Goal: Task Accomplishment & Management: Manage account settings

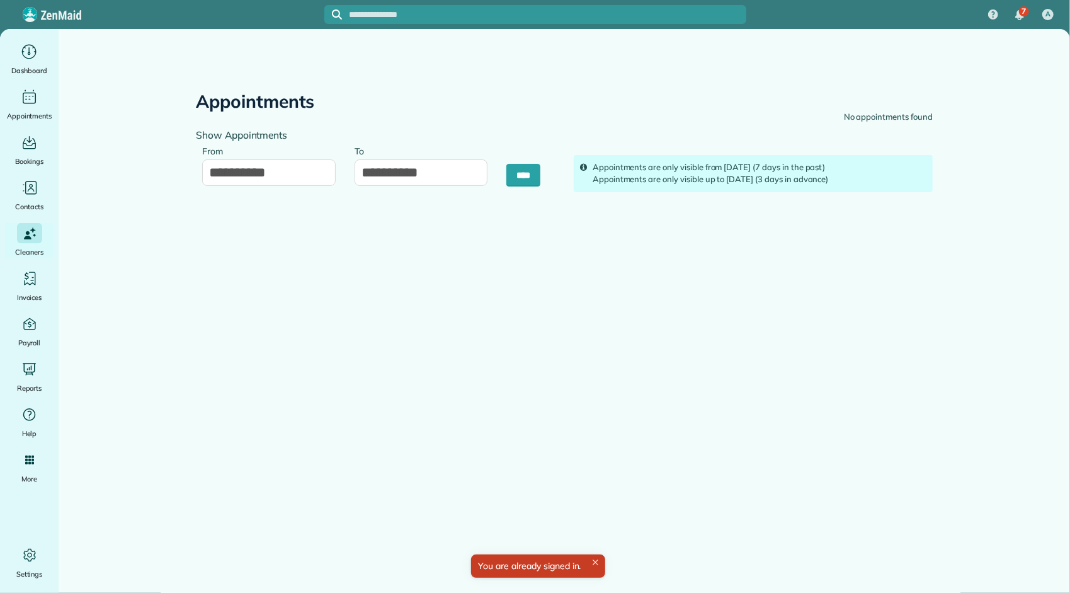
type input "**********"
click at [29, 67] on span "Dashboard" at bounding box center [29, 70] width 36 height 13
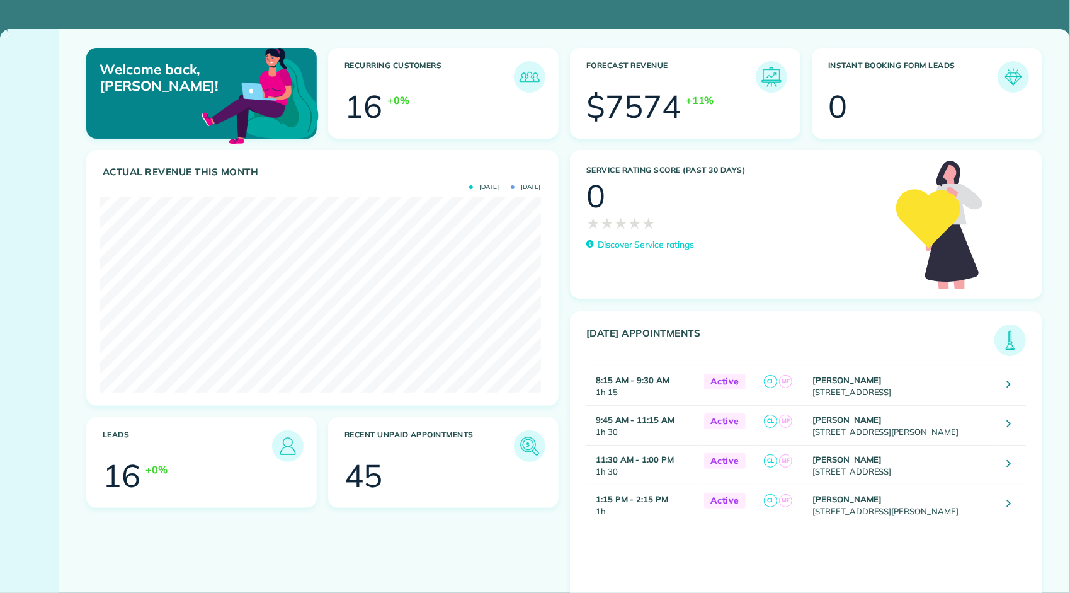
scroll to position [195, 442]
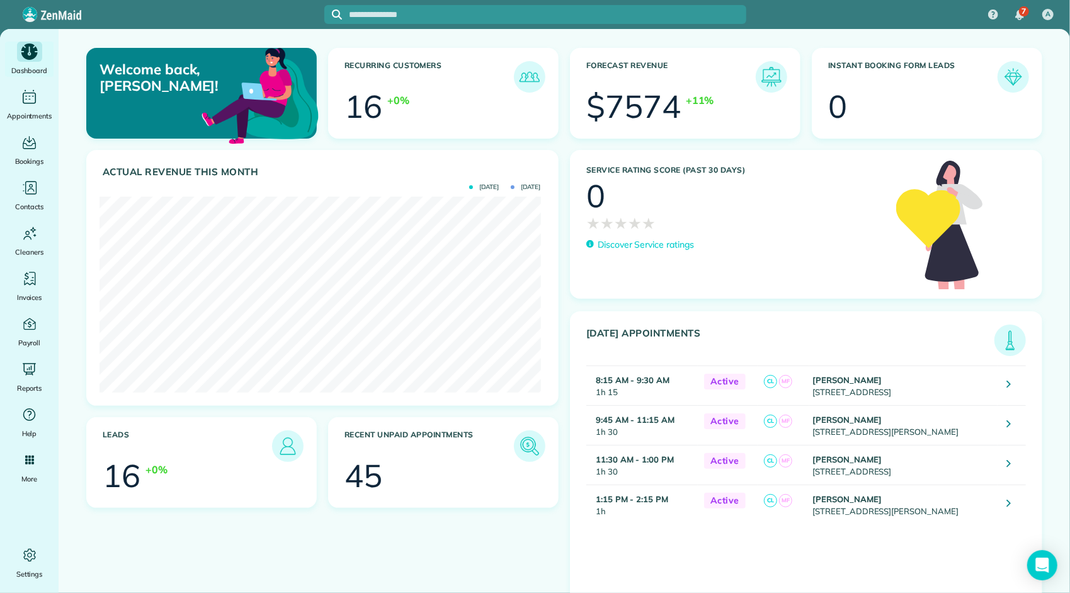
click at [29, 72] on span "Dashboard" at bounding box center [29, 70] width 36 height 13
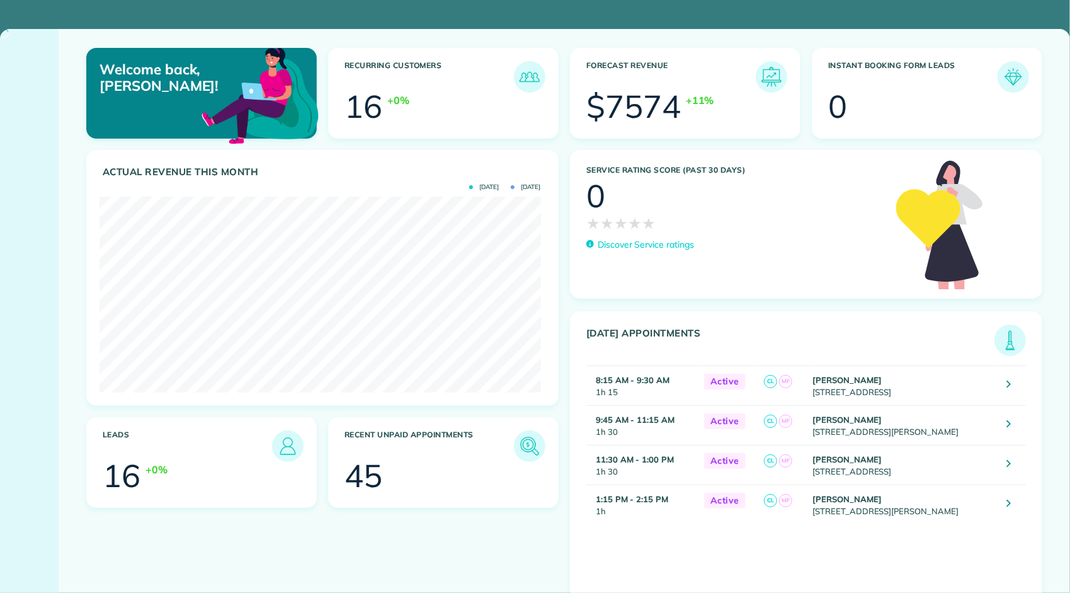
scroll to position [195, 442]
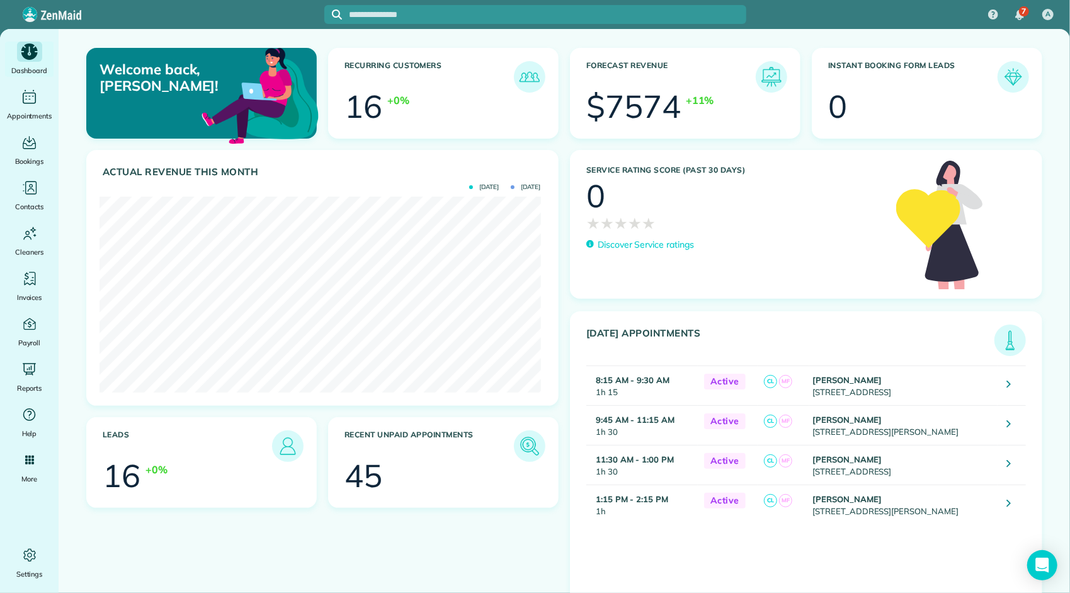
click at [29, 72] on span "Dashboard" at bounding box center [29, 70] width 36 height 13
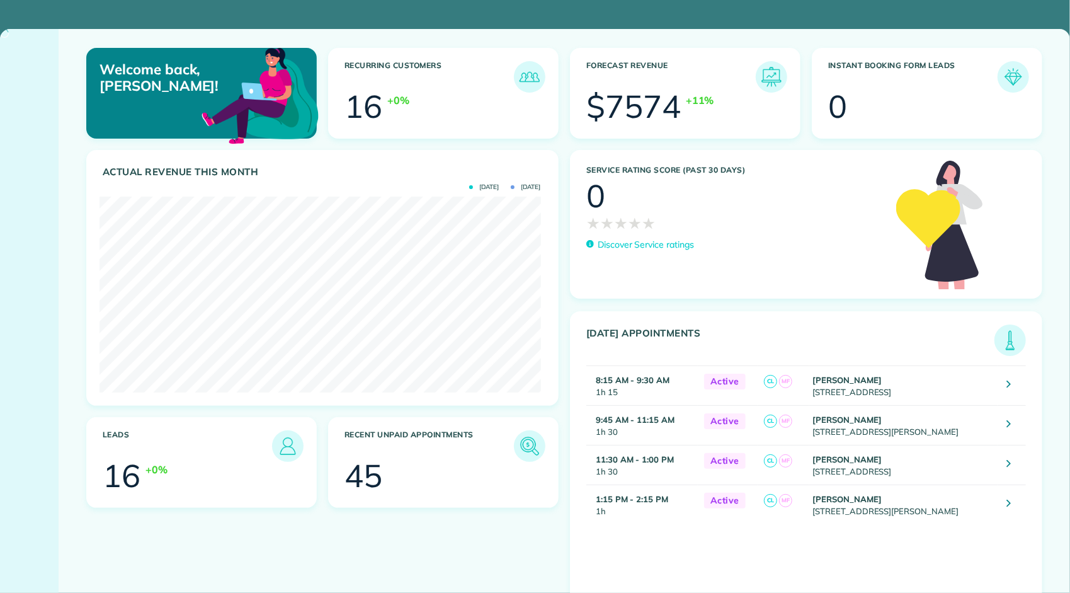
scroll to position [195, 442]
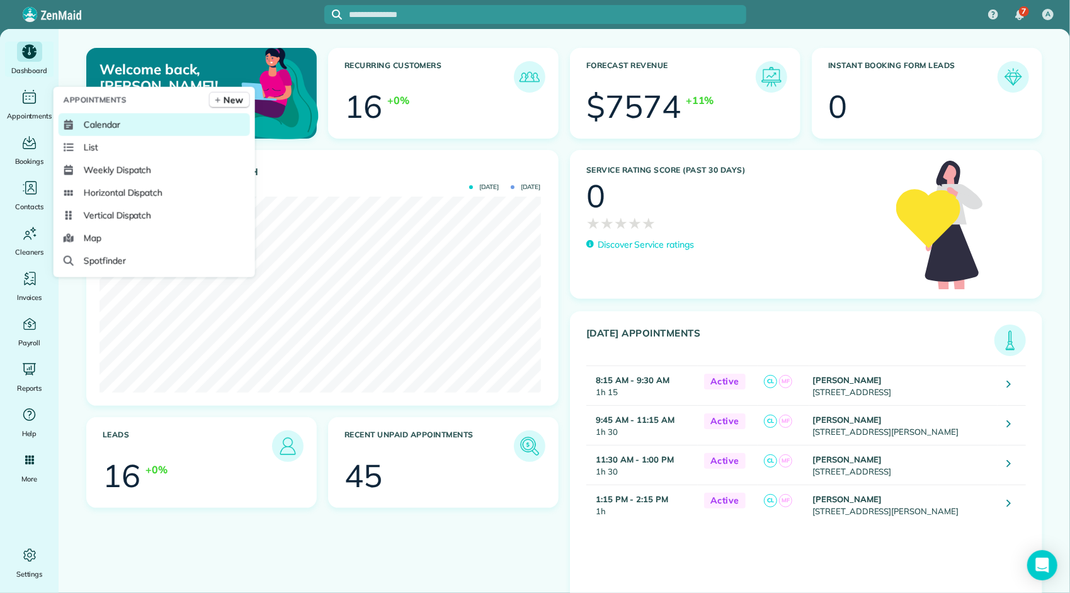
click at [93, 121] on span "Calendar" at bounding box center [102, 124] width 37 height 13
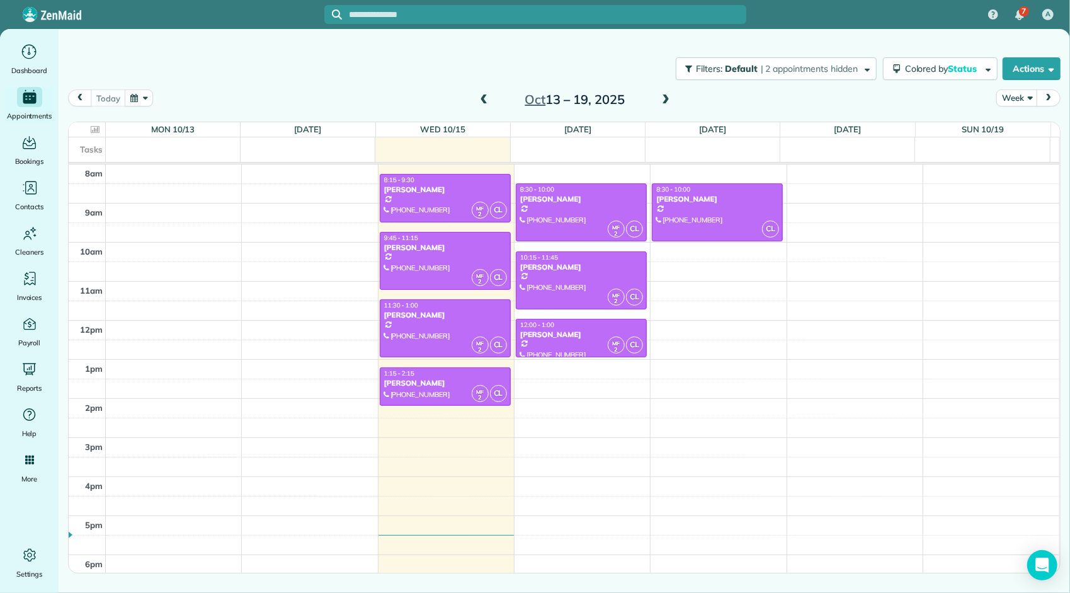
click at [486, 101] on span at bounding box center [485, 100] width 14 height 11
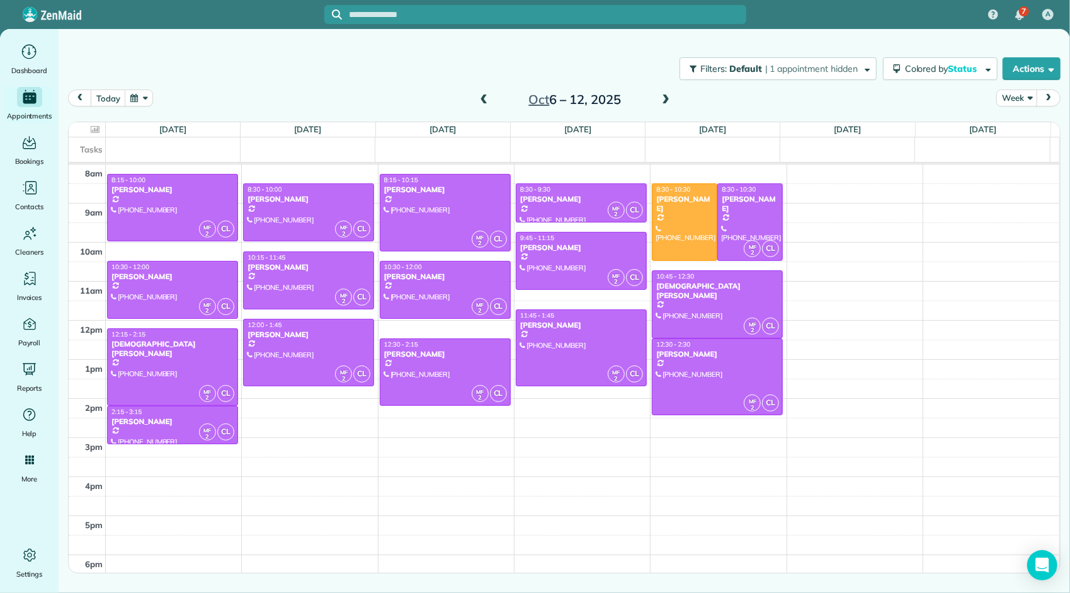
click at [486, 101] on span at bounding box center [485, 100] width 14 height 11
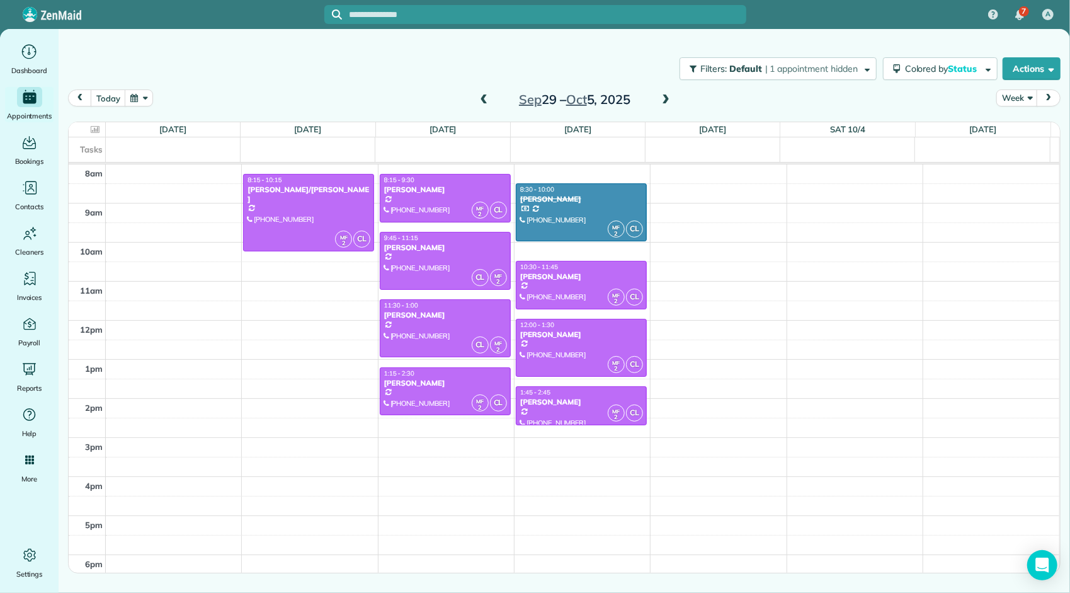
click at [663, 101] on span at bounding box center [666, 100] width 14 height 11
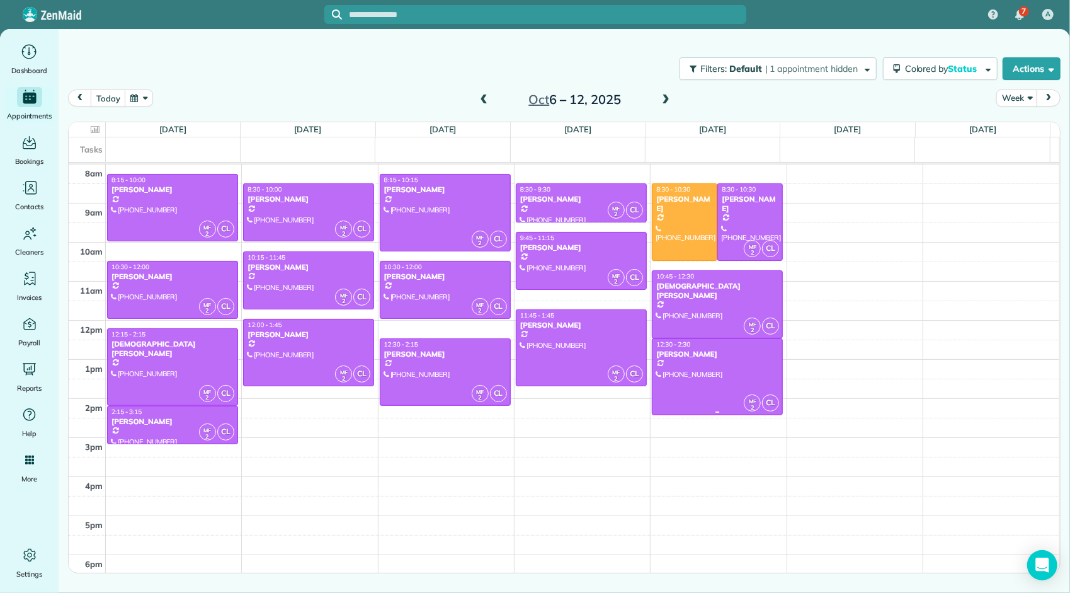
click at [723, 384] on div at bounding box center [718, 377] width 130 height 76
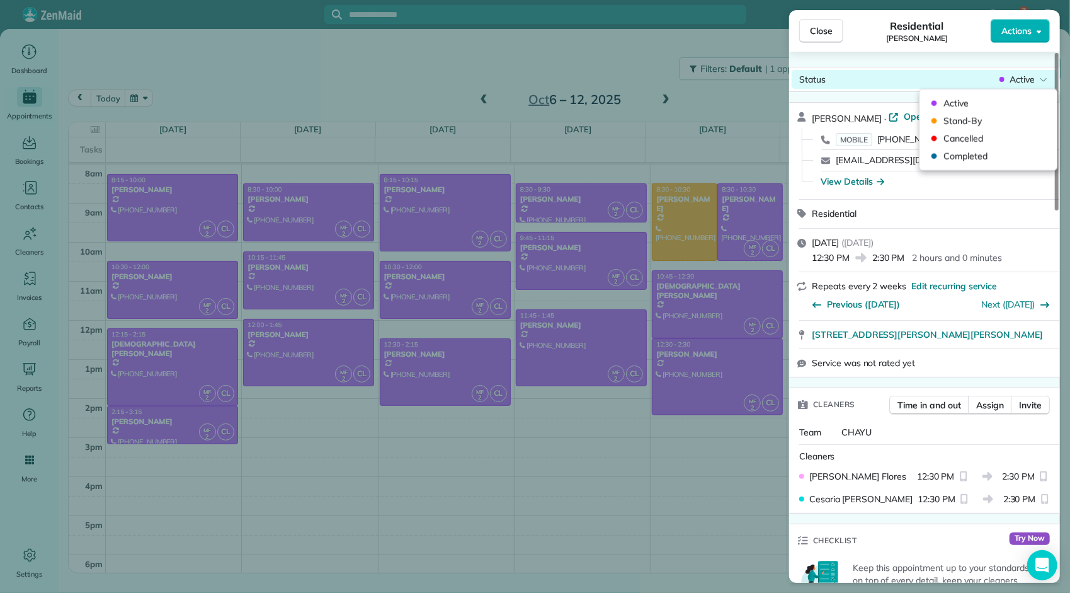
click at [1016, 76] on span "Active" at bounding box center [1022, 79] width 25 height 13
click at [980, 153] on span "Completed" at bounding box center [997, 156] width 106 height 13
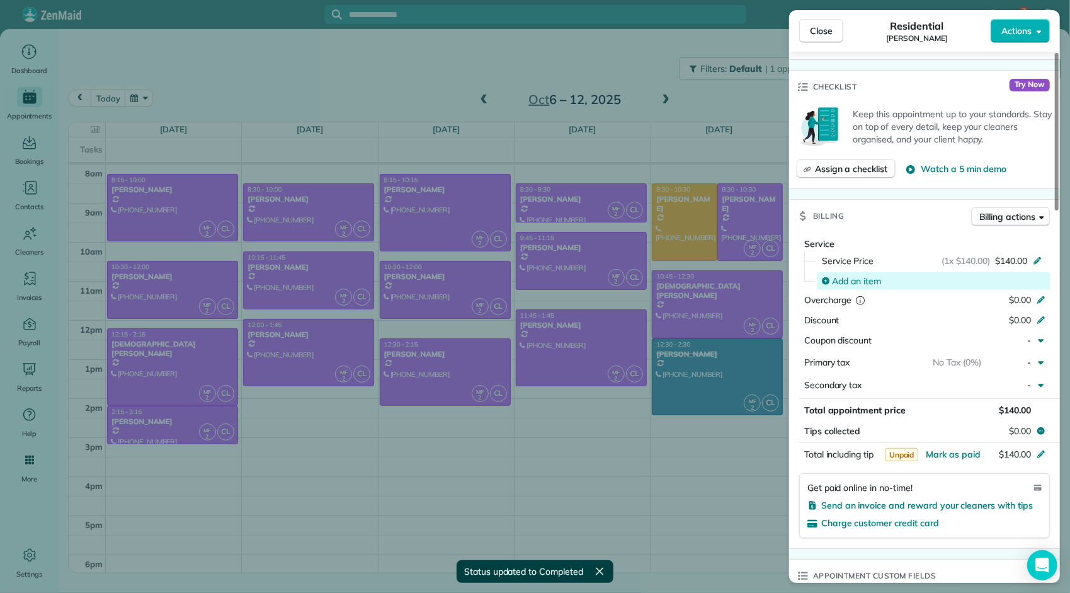
scroll to position [504, 0]
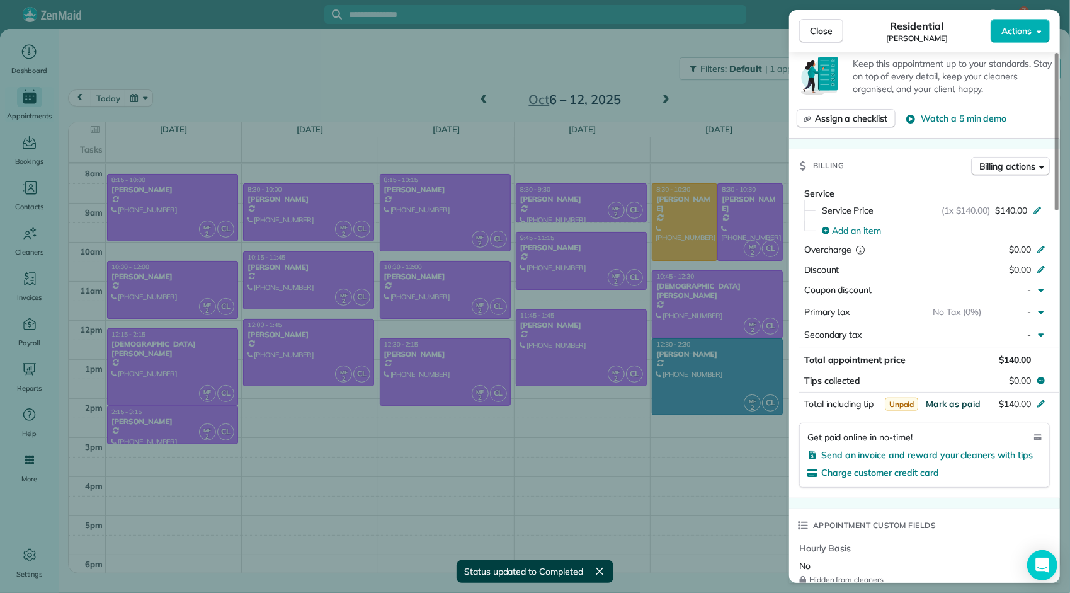
click at [938, 398] on span "Mark as paid" at bounding box center [953, 403] width 55 height 11
click at [834, 30] on button "Close" at bounding box center [821, 31] width 44 height 24
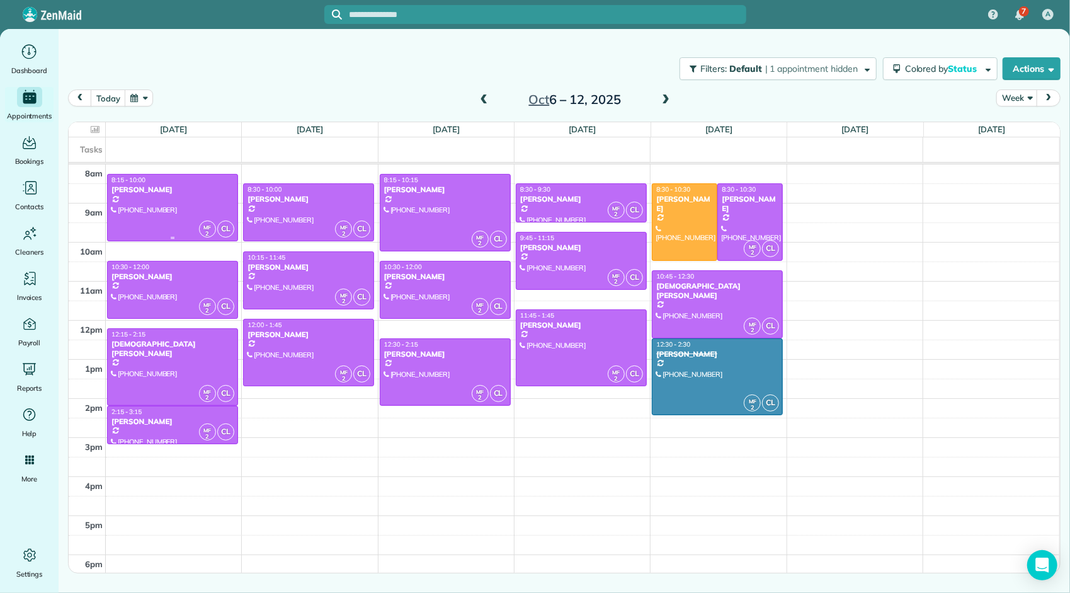
click at [207, 208] on div at bounding box center [173, 208] width 130 height 66
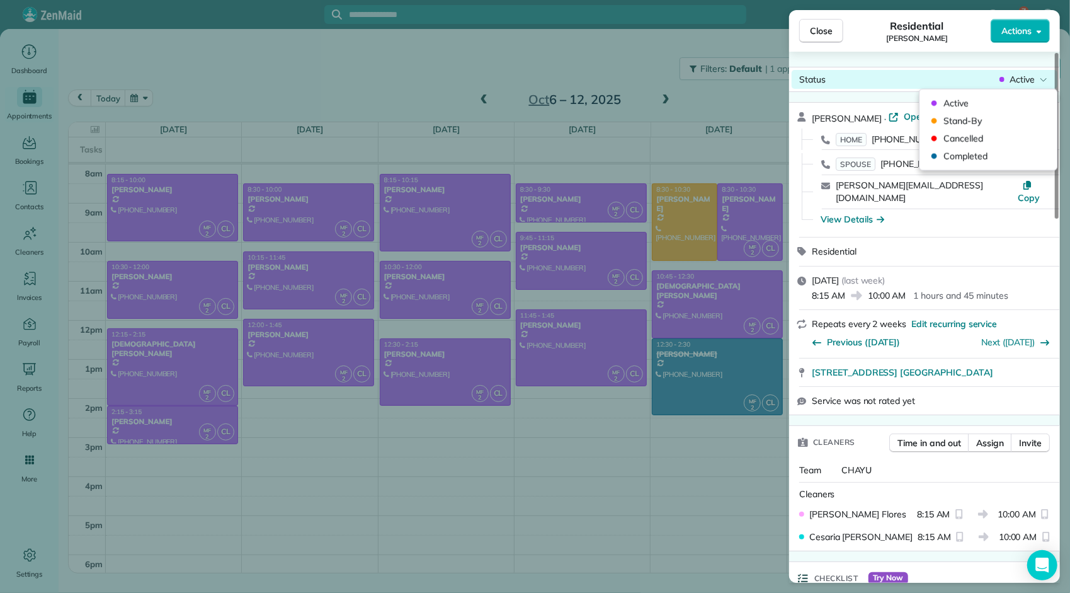
click at [1022, 79] on span "Active" at bounding box center [1022, 79] width 25 height 13
click at [996, 154] on span "Completed" at bounding box center [997, 156] width 106 height 13
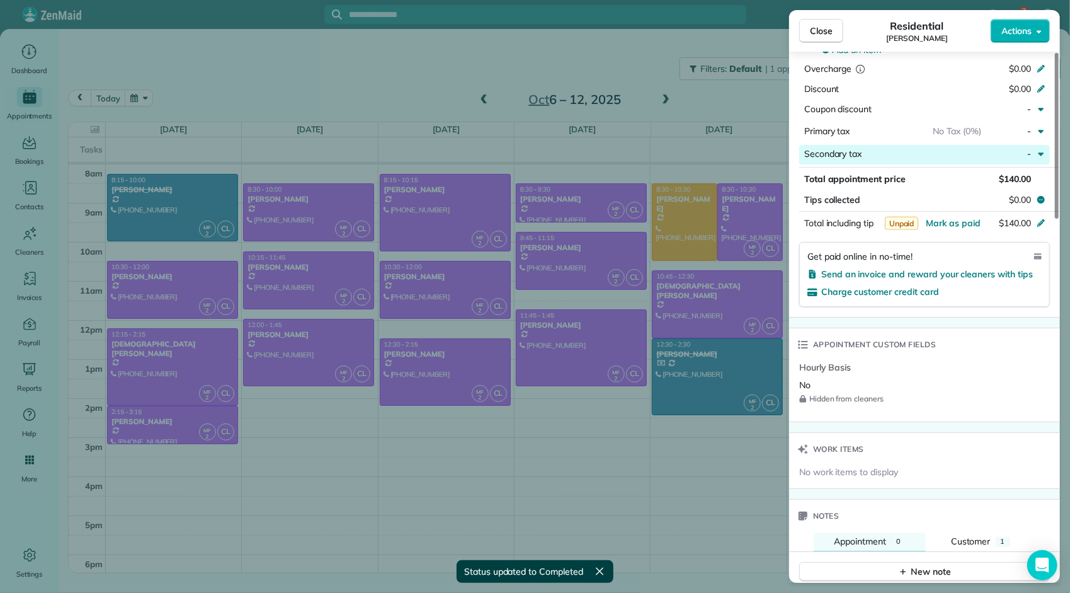
scroll to position [569, 0]
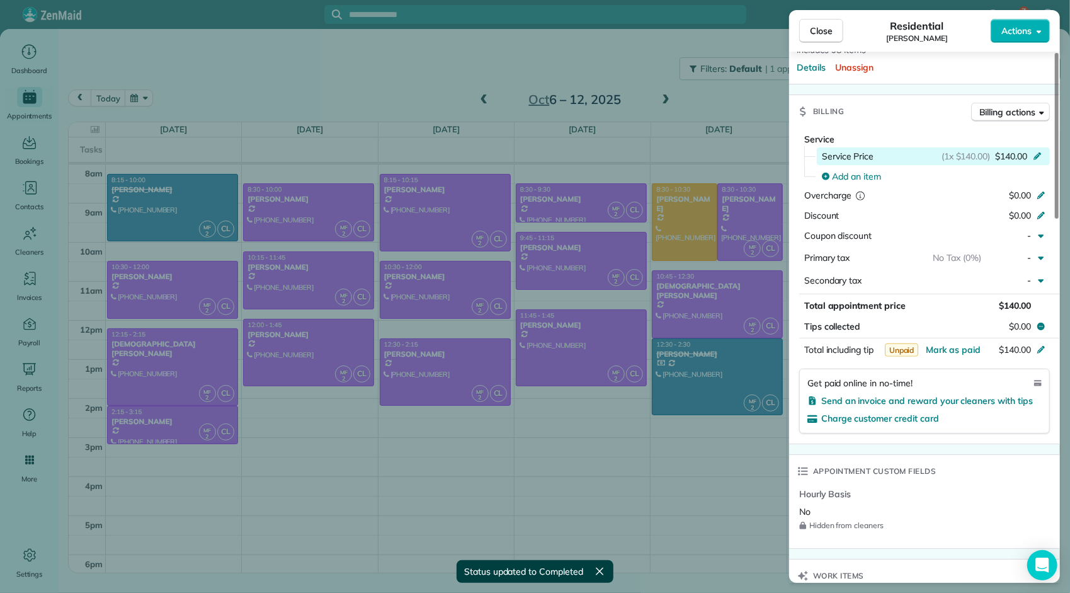
click at [1017, 150] on span "$140.00" at bounding box center [1011, 156] width 32 height 13
click at [1005, 150] on span "$140.00" at bounding box center [1011, 156] width 32 height 13
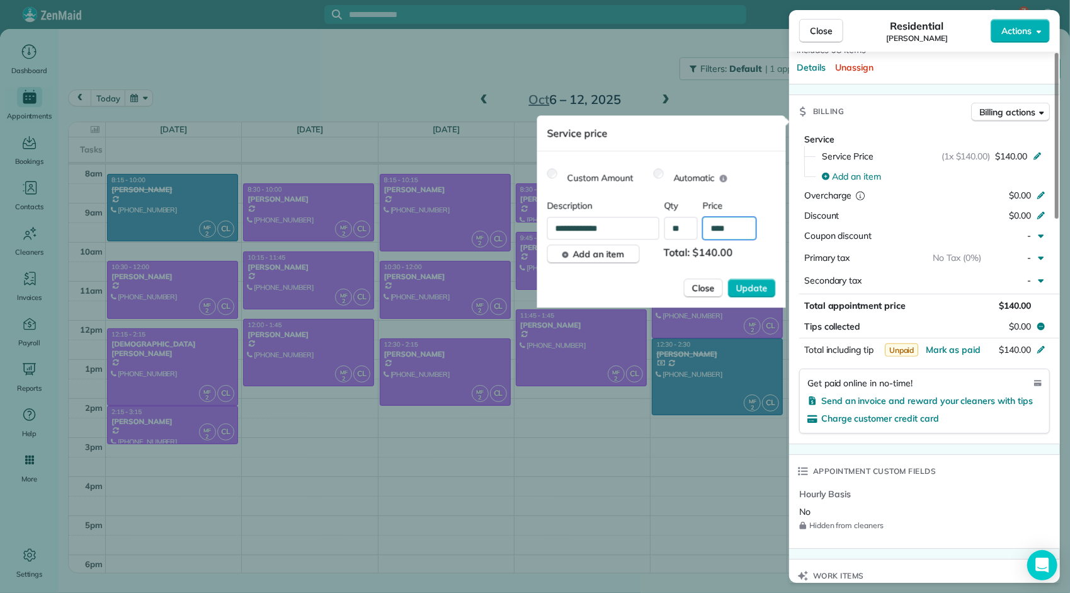
click at [733, 229] on input "****" at bounding box center [730, 228] width 54 height 23
type input "****"
click at [752, 282] on span "Update" at bounding box center [752, 288] width 32 height 13
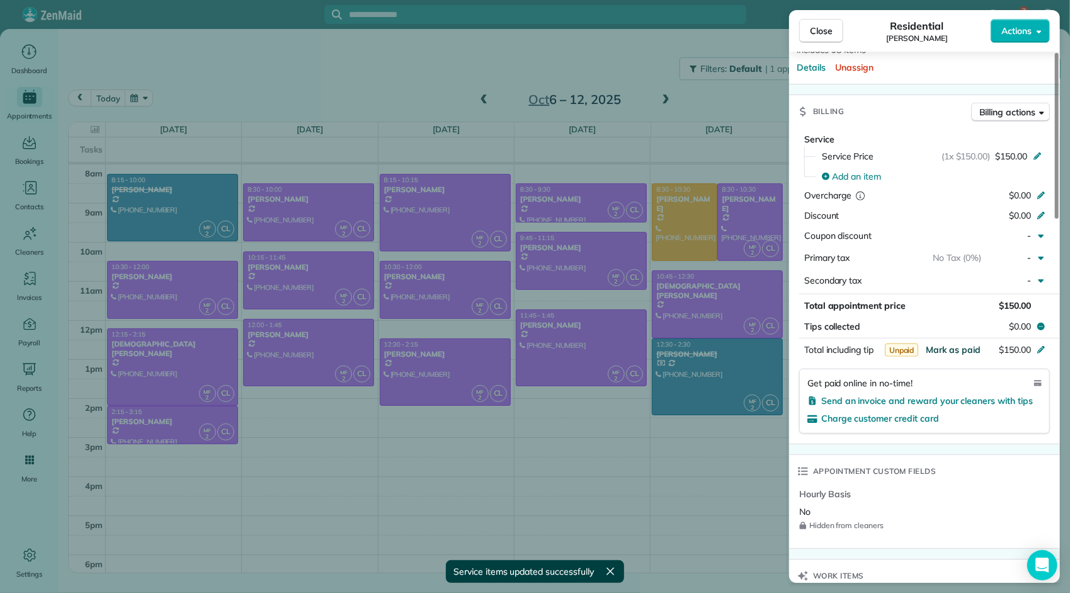
click at [946, 344] on span "Mark as paid" at bounding box center [953, 349] width 55 height 11
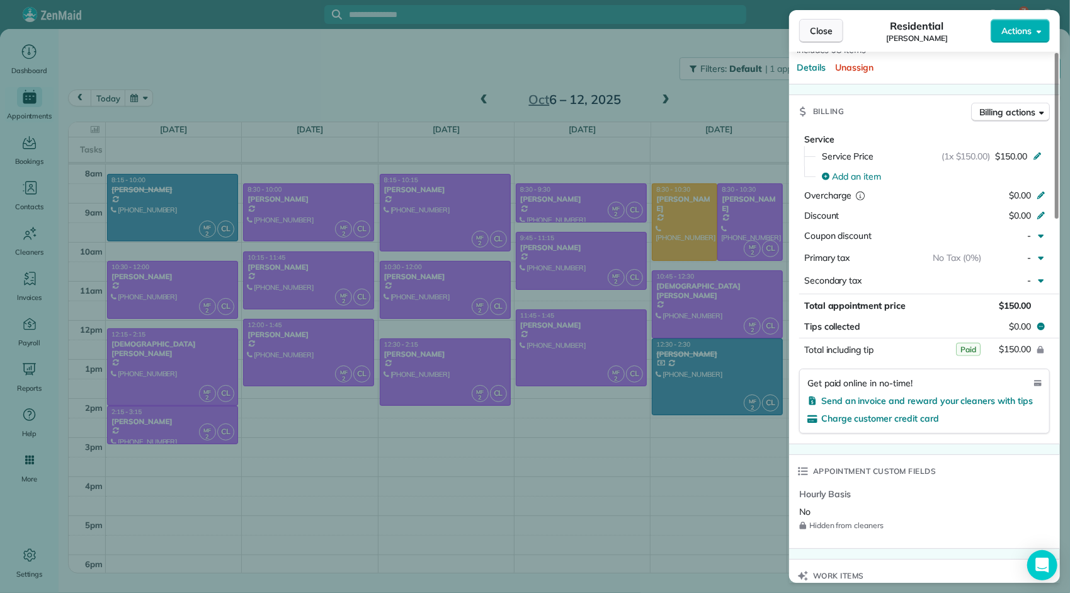
click at [809, 29] on button "Close" at bounding box center [821, 31] width 44 height 24
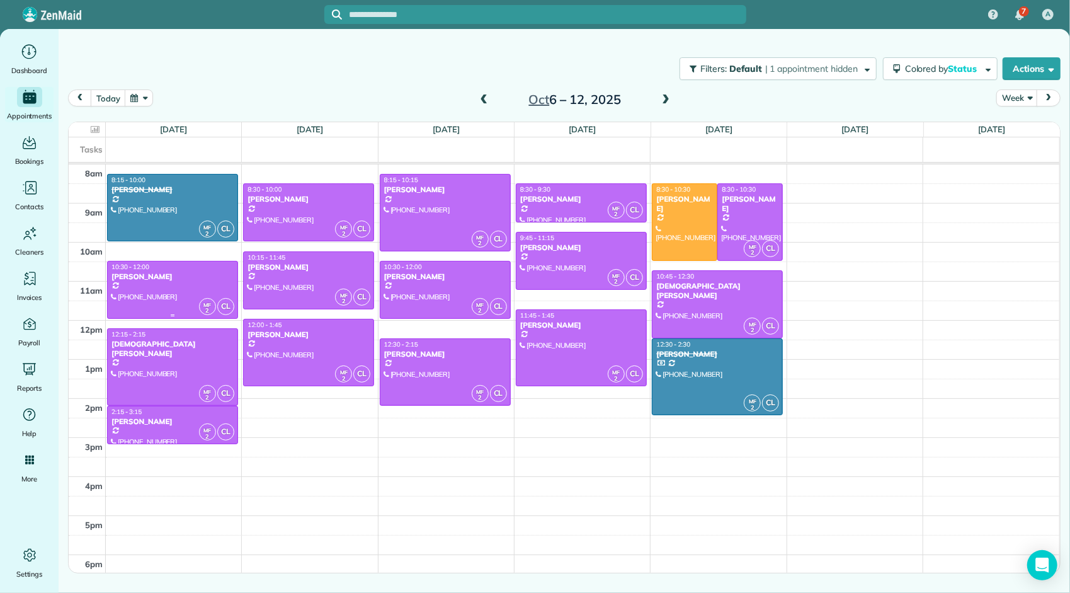
click at [175, 285] on div at bounding box center [173, 289] width 130 height 57
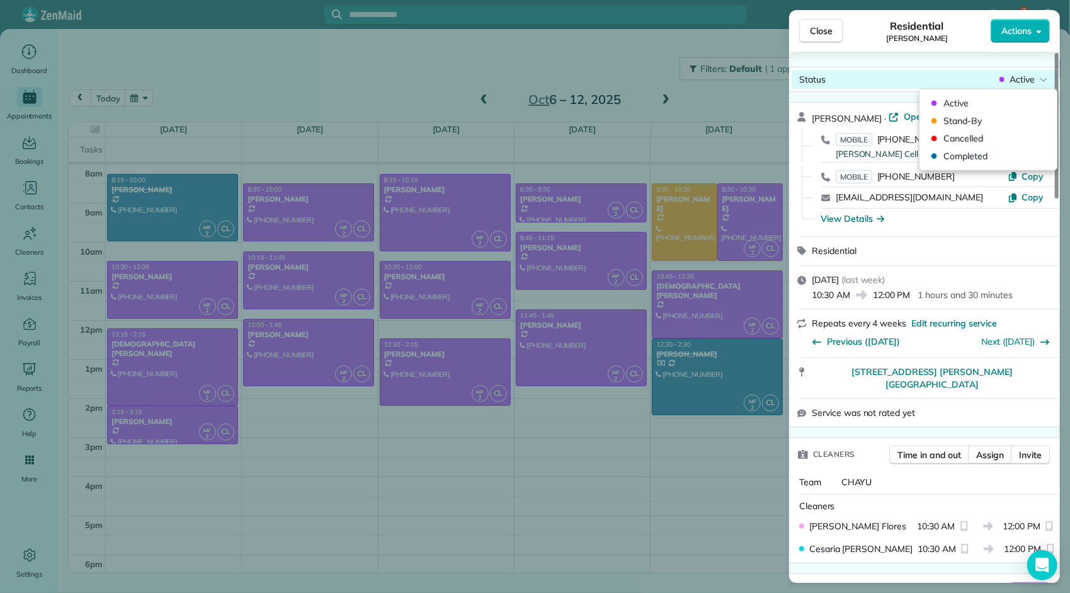
click at [1033, 81] on span "Active" at bounding box center [1022, 79] width 25 height 13
click at [977, 152] on span "Completed" at bounding box center [997, 156] width 106 height 13
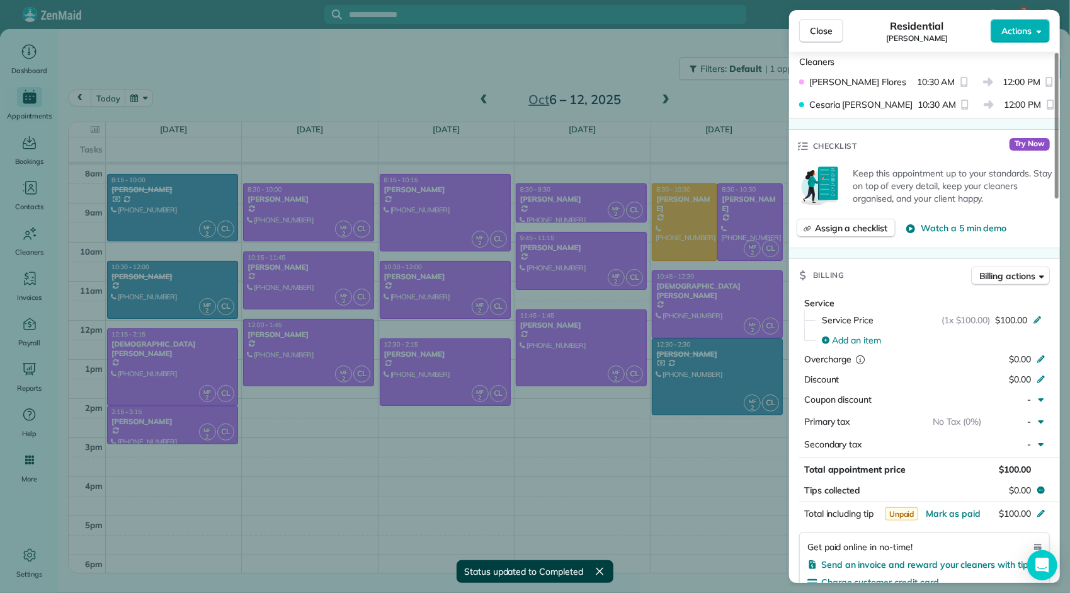
scroll to position [571, 0]
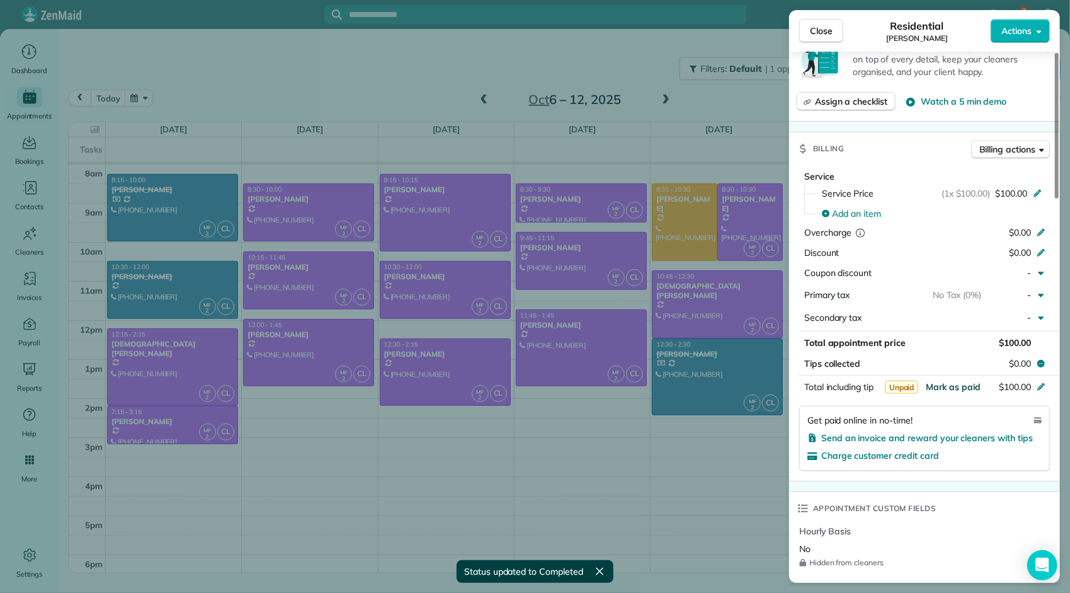
click at [950, 381] on span "Mark as paid" at bounding box center [953, 386] width 55 height 11
click at [816, 32] on span "Close" at bounding box center [821, 31] width 23 height 13
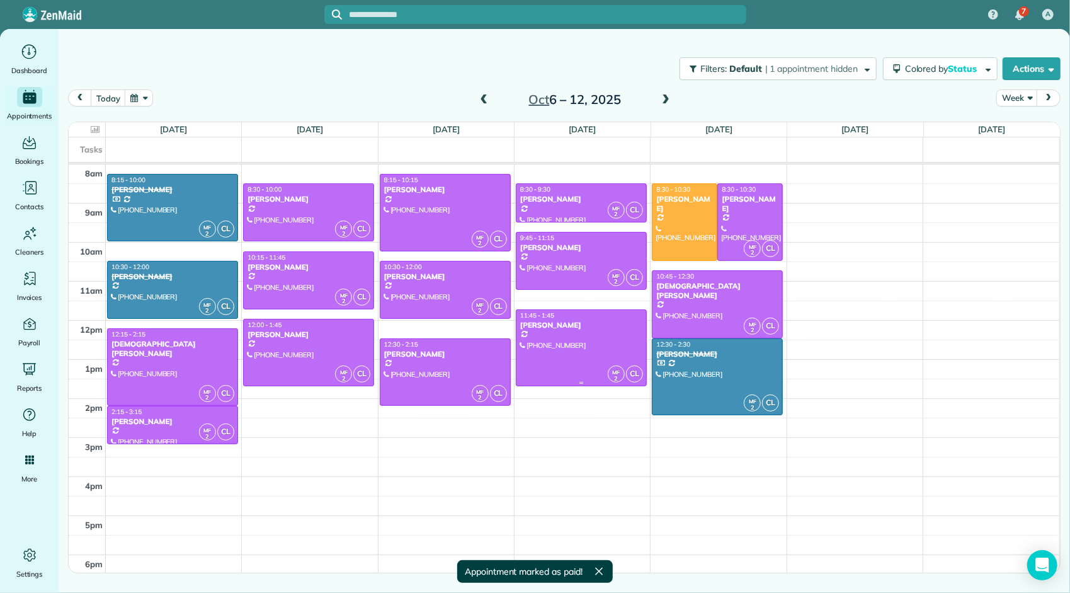
click at [575, 345] on div at bounding box center [582, 348] width 130 height 76
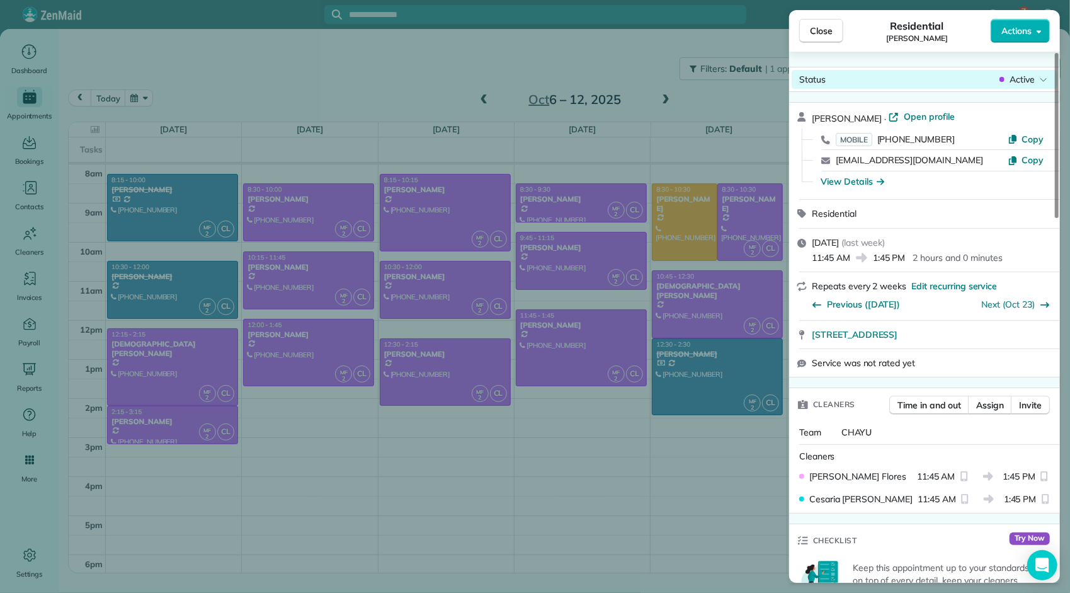
click at [997, 84] on div "Active" at bounding box center [1023, 79] width 53 height 13
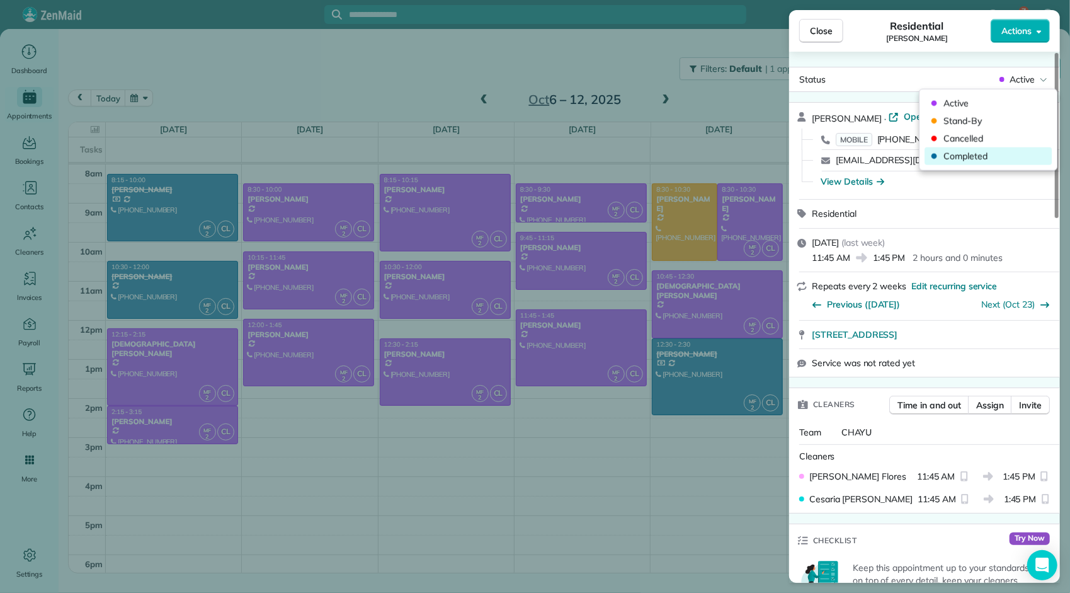
click at [978, 155] on span "Completed" at bounding box center [997, 156] width 106 height 13
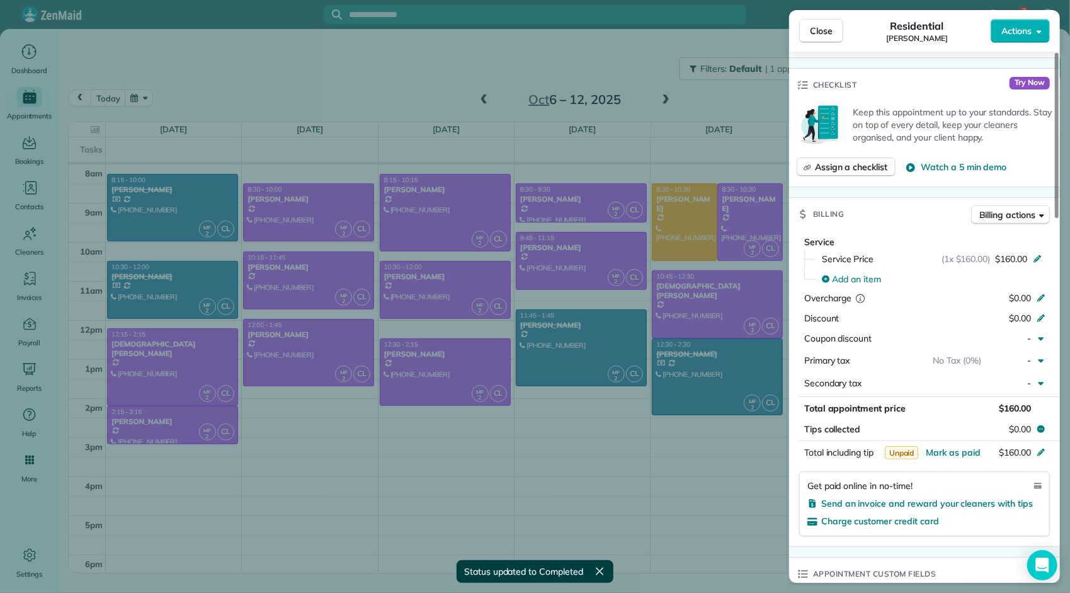
scroll to position [504, 0]
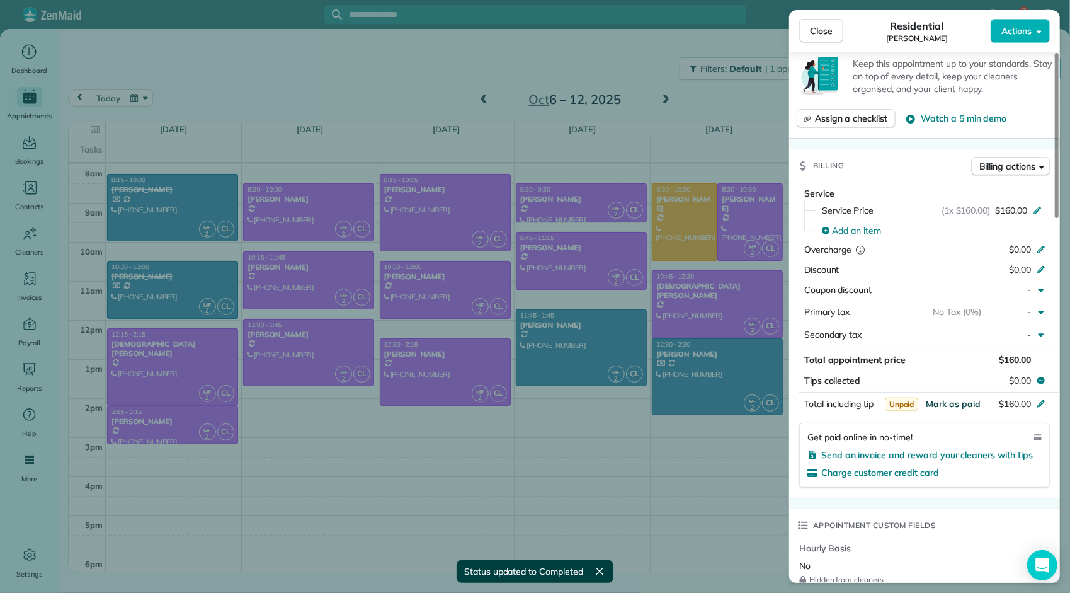
click at [956, 398] on span "Mark as paid" at bounding box center [953, 403] width 55 height 11
click at [822, 35] on span "Close" at bounding box center [821, 31] width 23 height 13
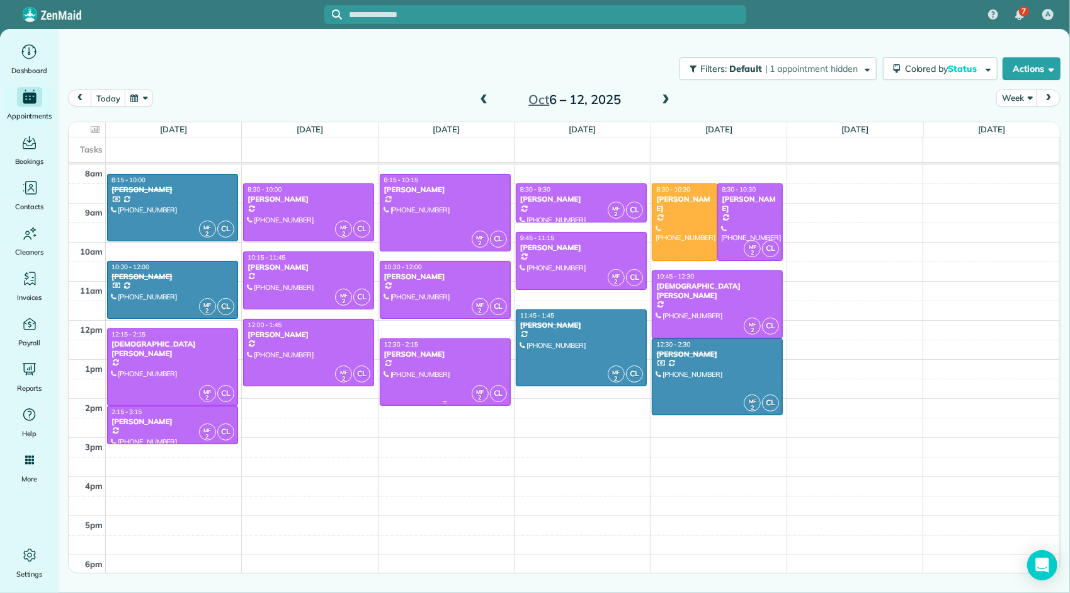
click at [482, 353] on div "James Cole" at bounding box center [445, 354] width 123 height 9
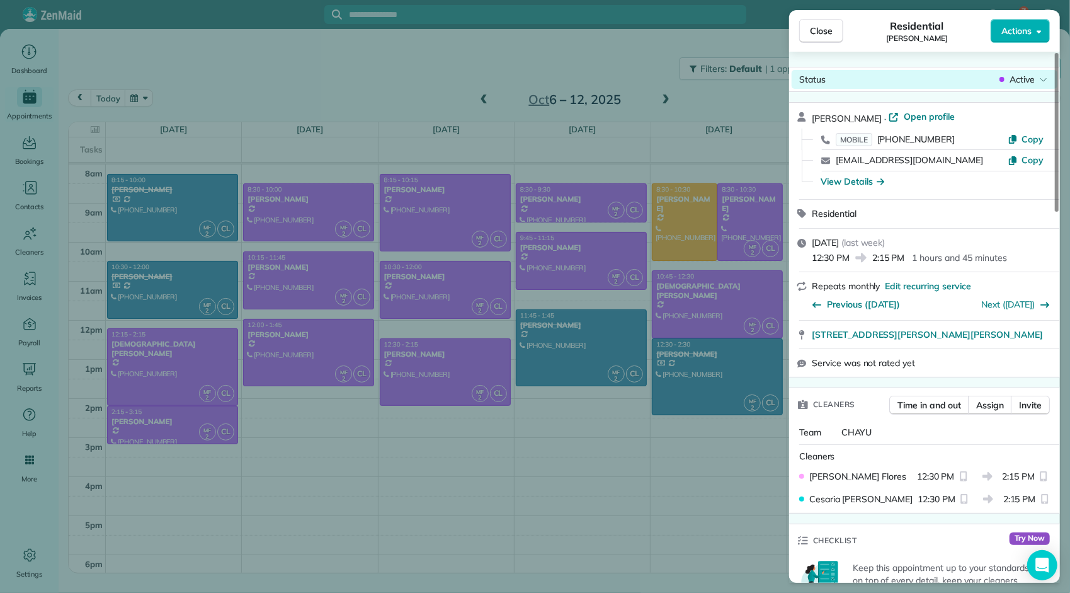
click at [997, 79] on div "Active" at bounding box center [1023, 79] width 53 height 13
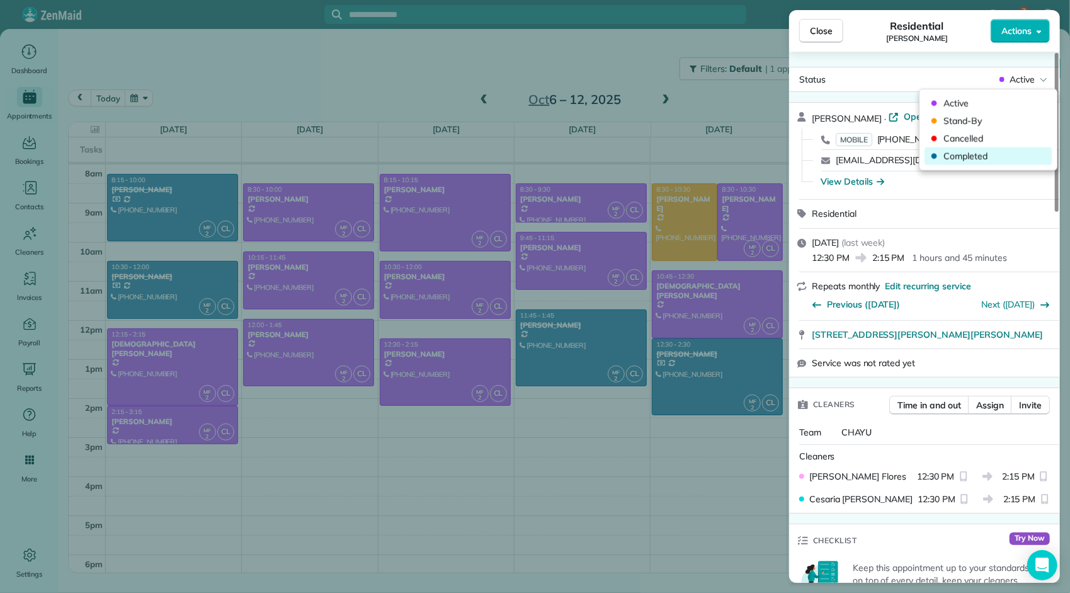
click at [969, 150] on span "Completed" at bounding box center [997, 156] width 106 height 13
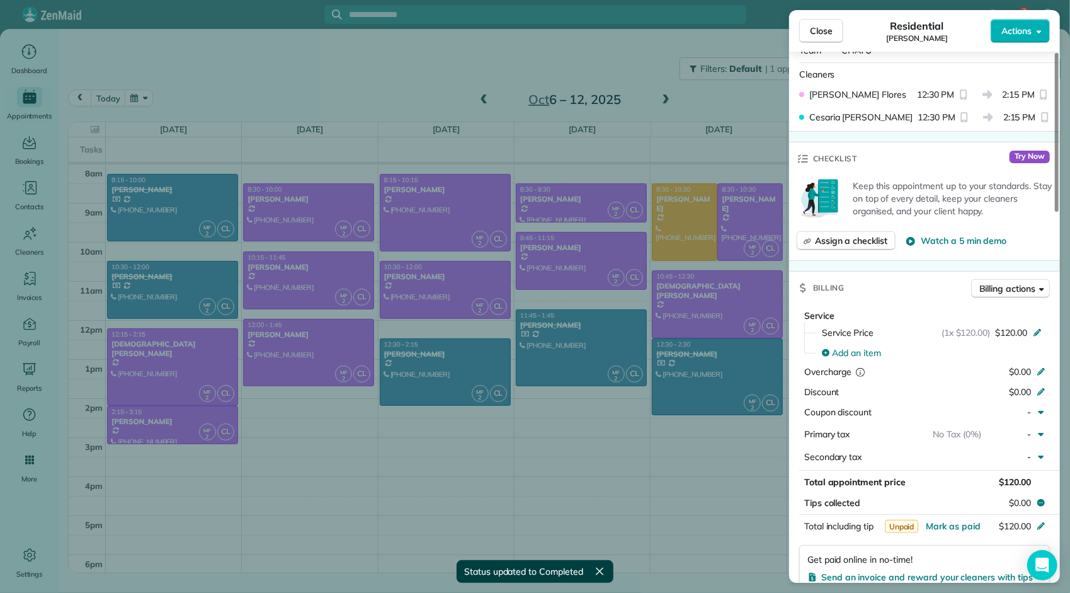
scroll to position [508, 0]
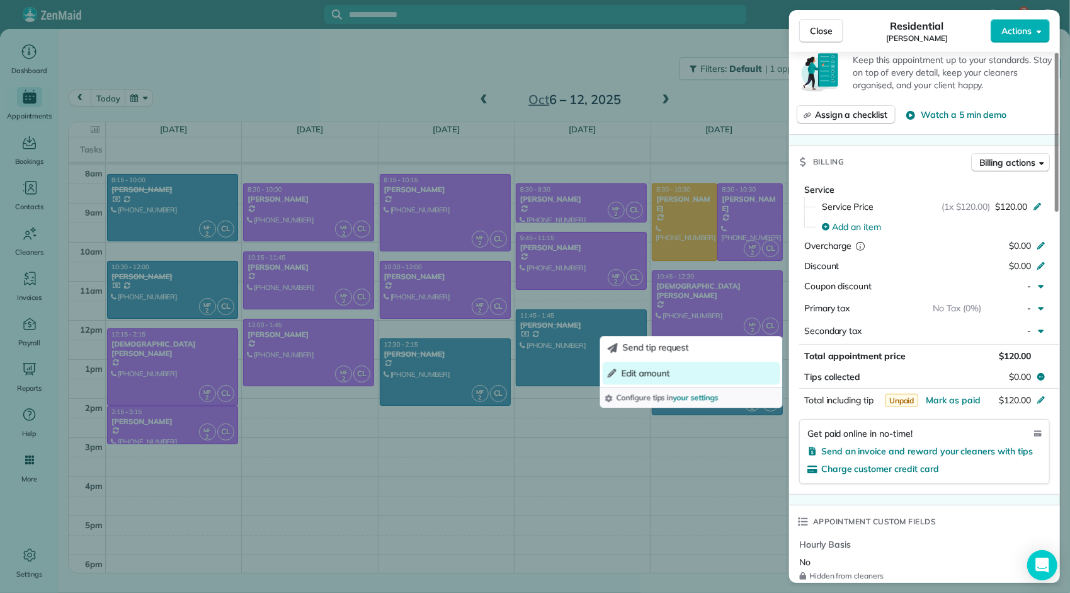
click at [655, 369] on span "Edit amount" at bounding box center [646, 373] width 49 height 13
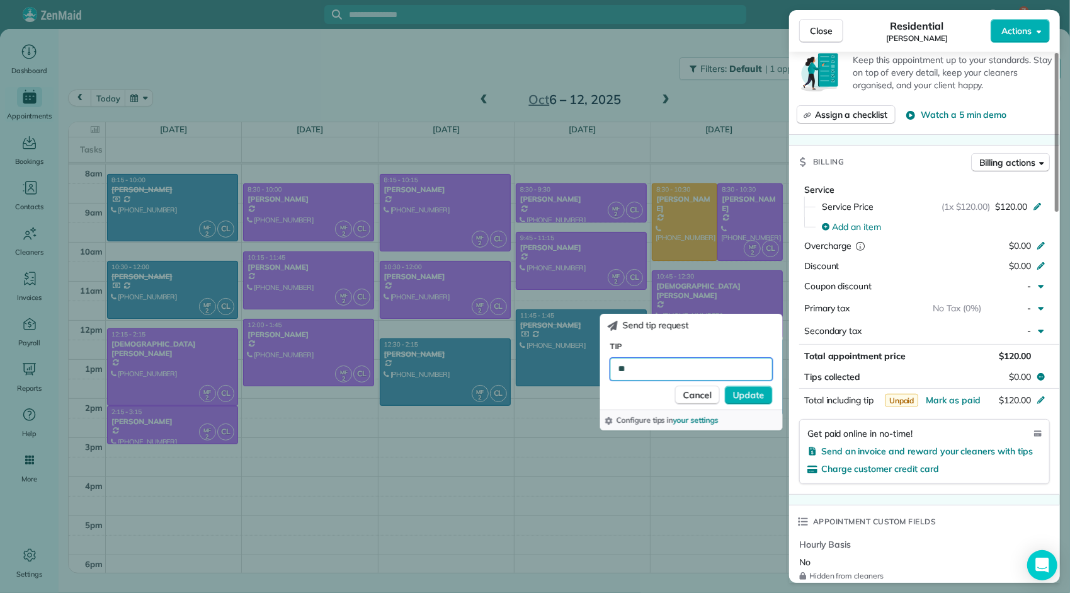
click at [622, 367] on input "**" at bounding box center [691, 369] width 163 height 23
type input "***"
click at [743, 394] on span "Update" at bounding box center [749, 395] width 32 height 13
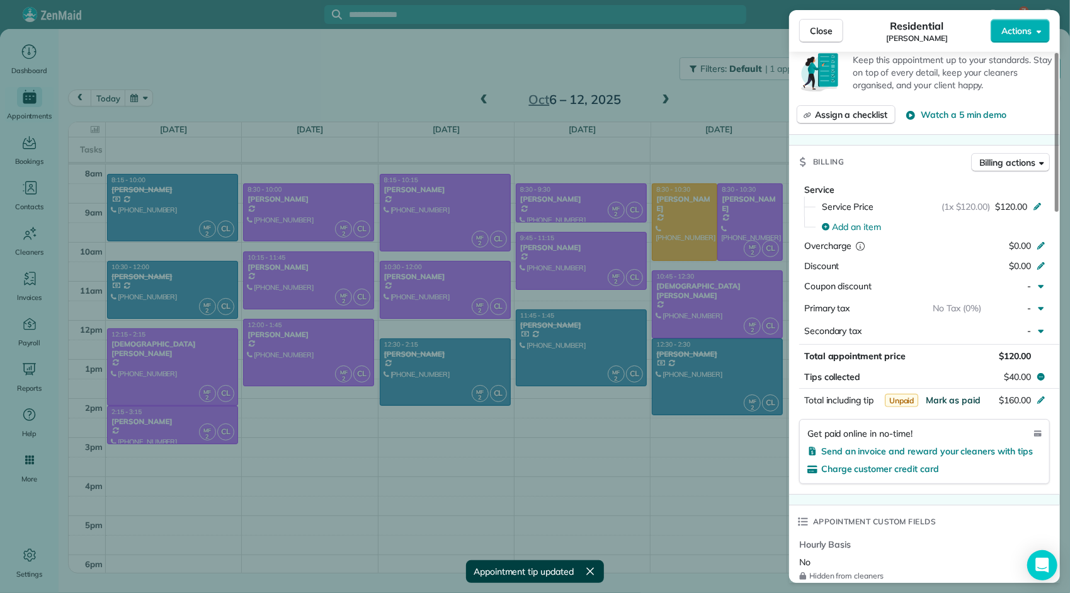
click at [944, 394] on span "Mark as paid" at bounding box center [953, 399] width 55 height 11
click at [818, 35] on span "Close" at bounding box center [821, 31] width 23 height 13
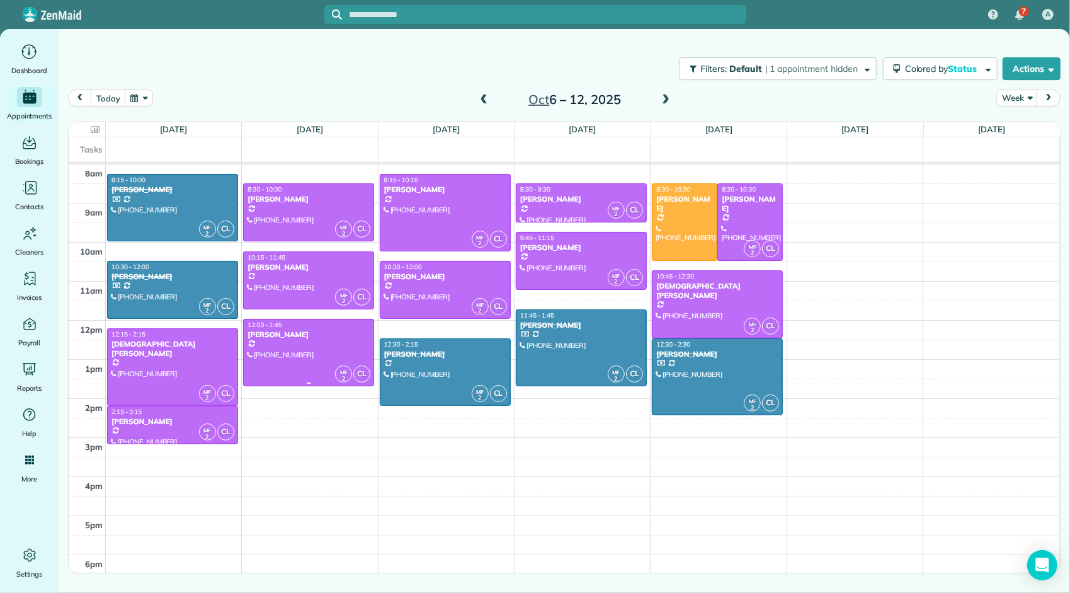
click at [310, 356] on div at bounding box center [309, 352] width 130 height 66
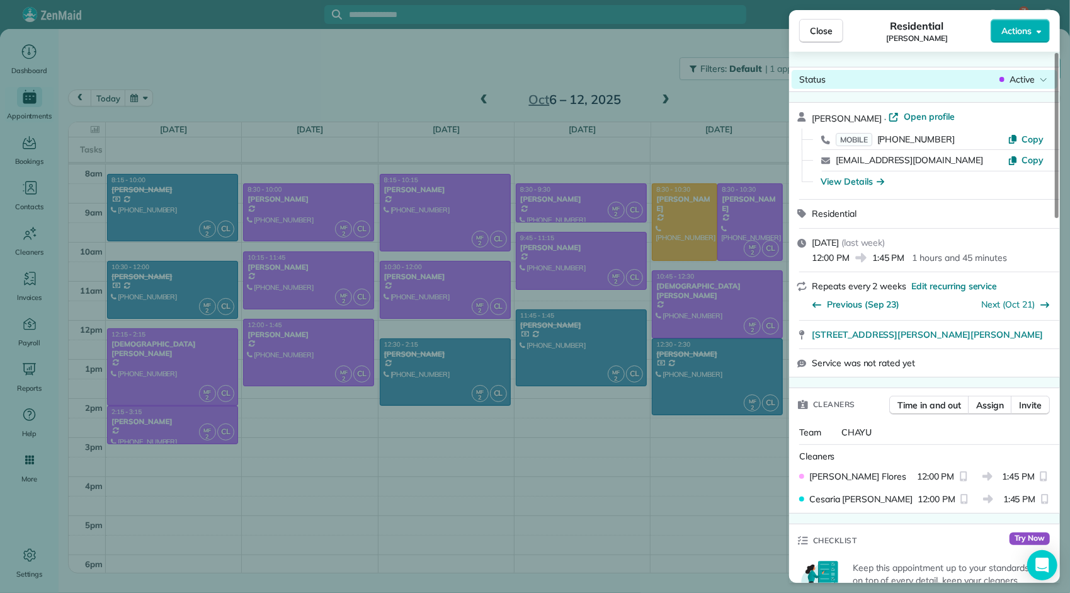
click at [1013, 81] on span "Active" at bounding box center [1022, 79] width 25 height 13
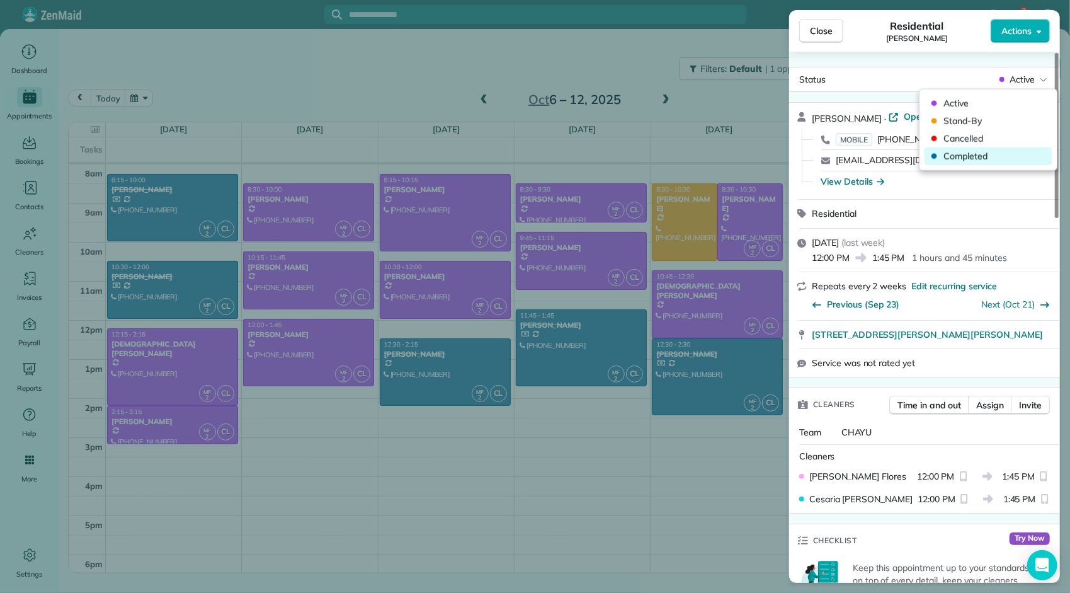
click at [994, 156] on span "Completed" at bounding box center [997, 156] width 106 height 13
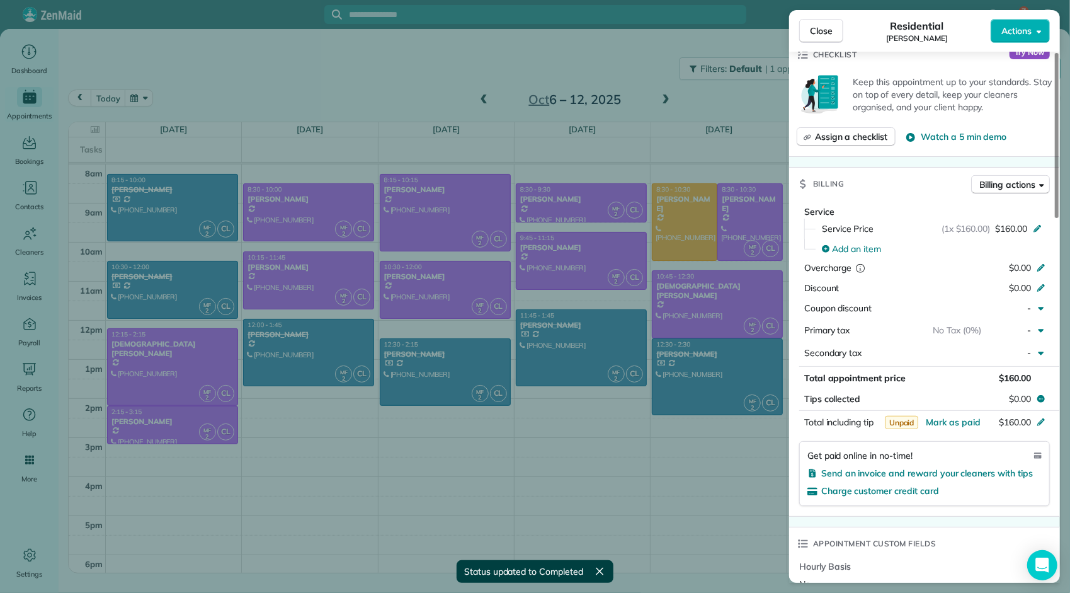
scroll to position [504, 0]
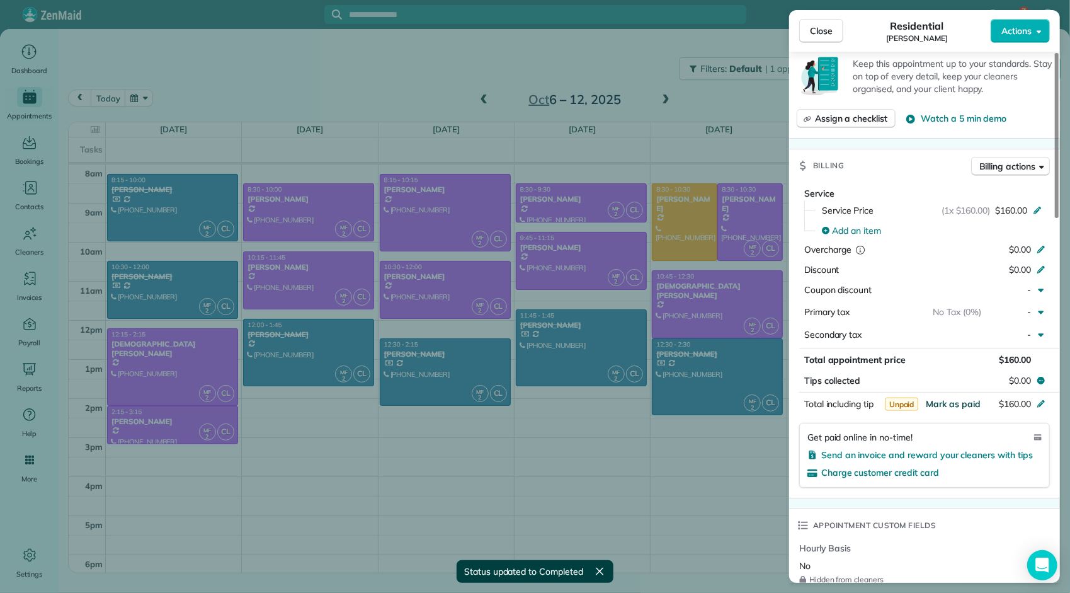
click at [968, 398] on span "Mark as paid" at bounding box center [953, 403] width 55 height 11
click at [827, 32] on span "Close" at bounding box center [821, 31] width 23 height 13
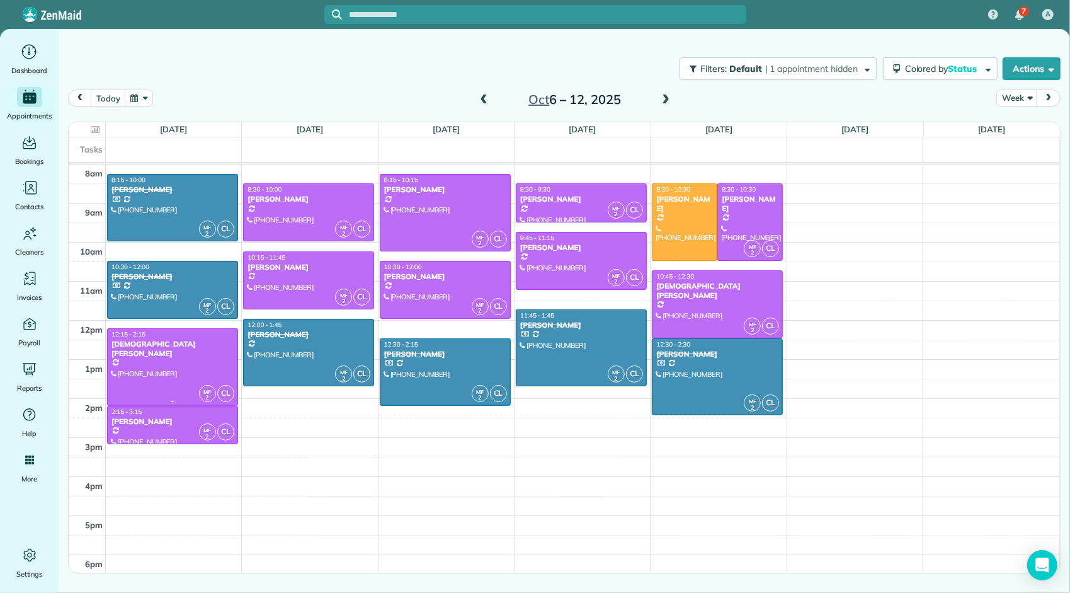
click at [176, 365] on div at bounding box center [173, 367] width 130 height 76
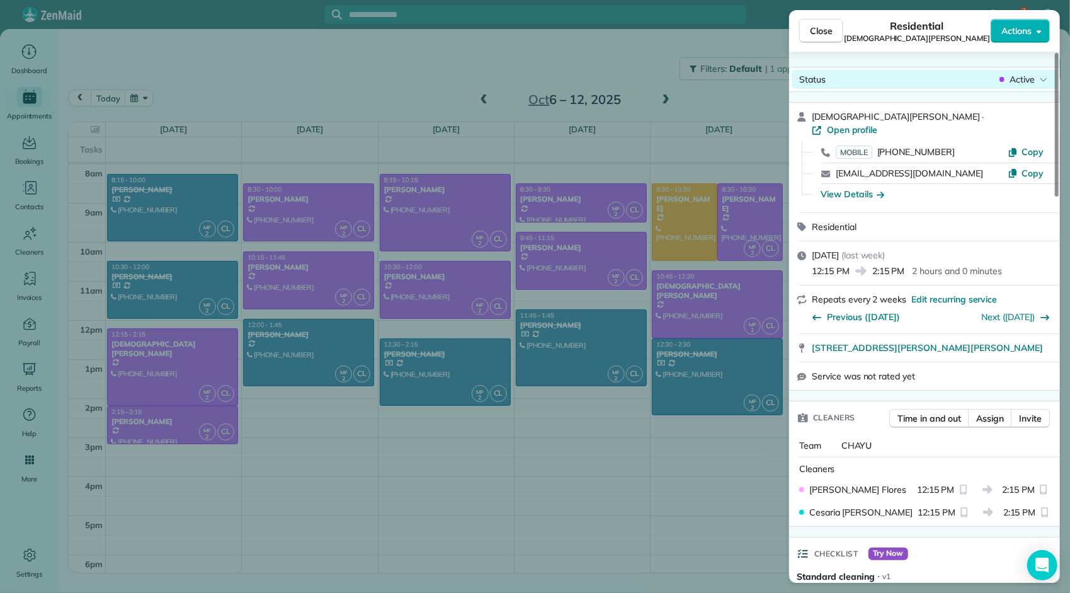
click at [1004, 73] on icon at bounding box center [1002, 79] width 5 height 13
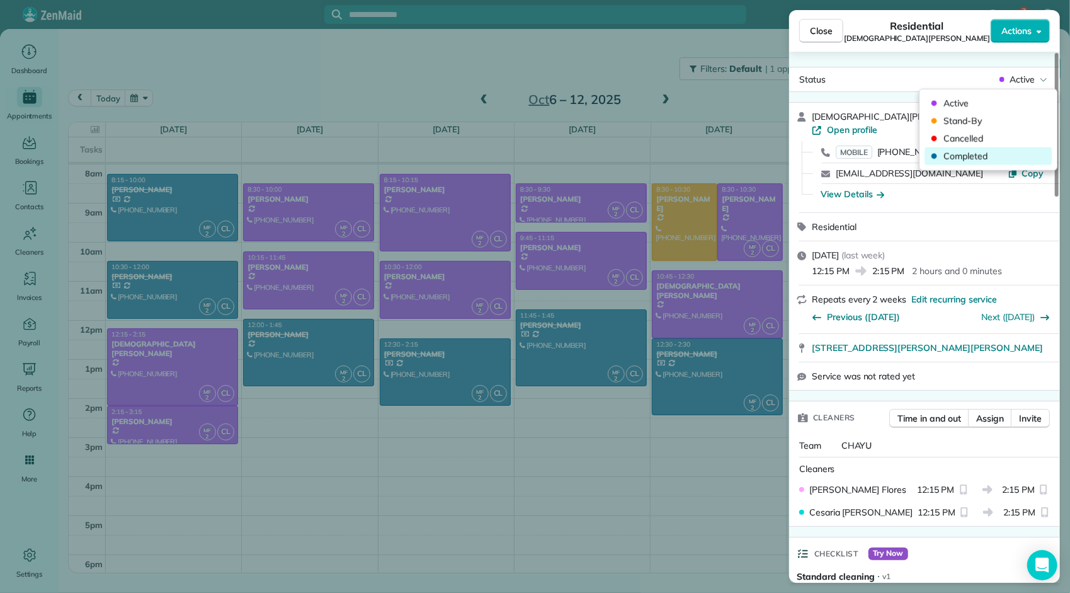
click at [977, 151] on span "Completed" at bounding box center [997, 156] width 106 height 13
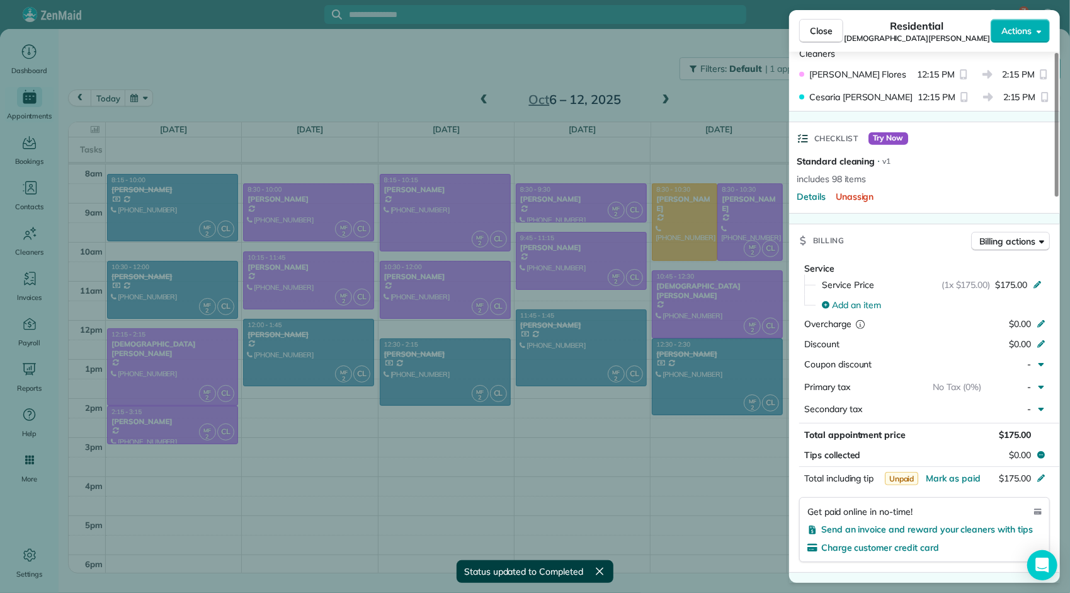
scroll to position [504, 0]
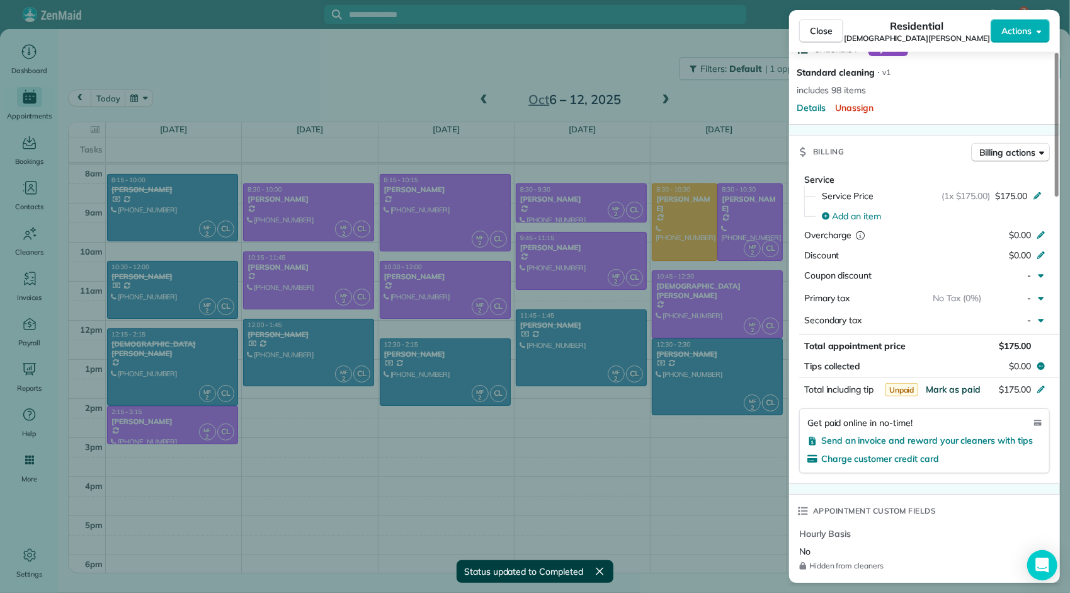
click at [956, 384] on span "Mark as paid" at bounding box center [953, 389] width 55 height 11
click at [828, 33] on span "Close" at bounding box center [821, 31] width 23 height 13
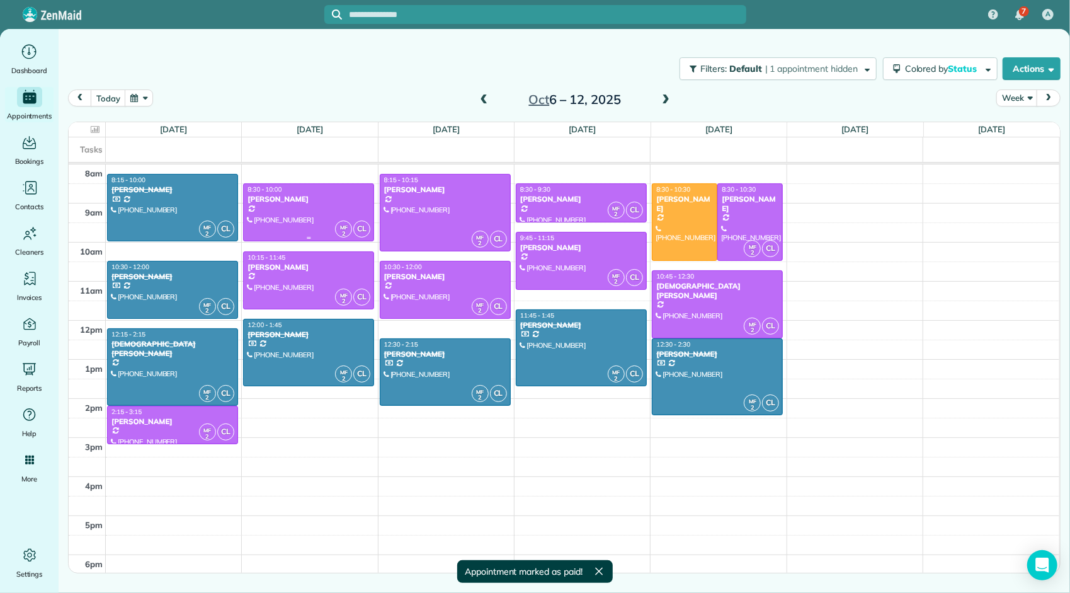
click at [341, 203] on div at bounding box center [309, 212] width 130 height 57
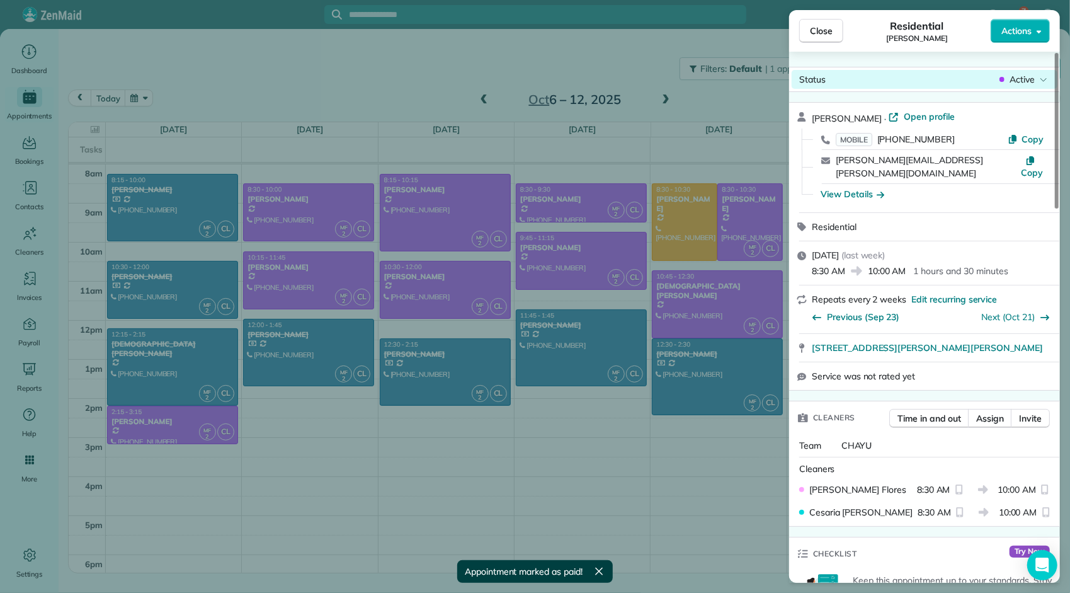
click at [1011, 75] on span "Active" at bounding box center [1022, 79] width 25 height 13
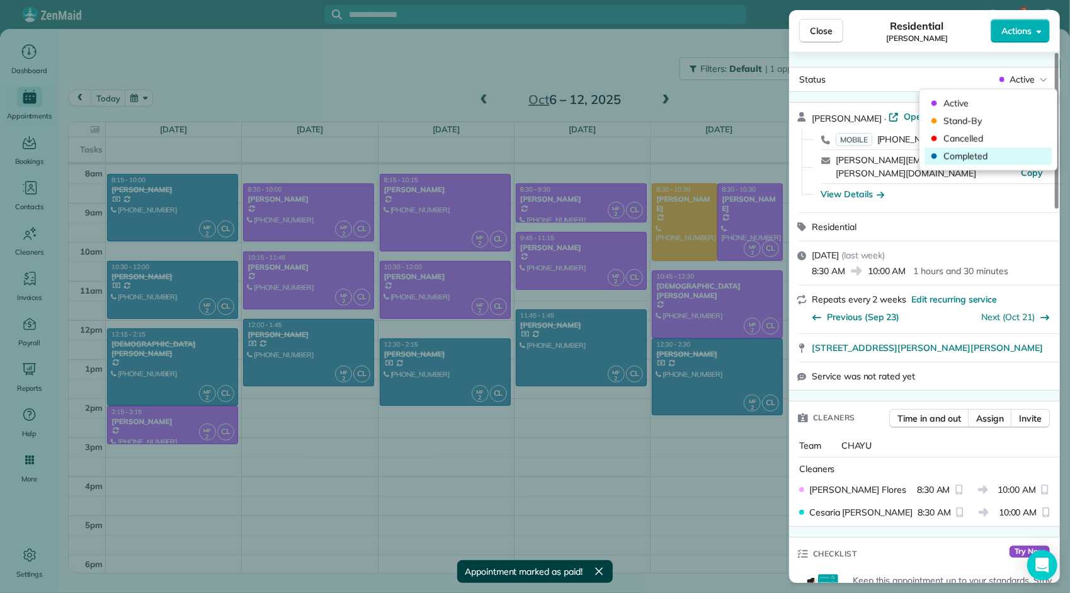
click at [991, 161] on span "Completed" at bounding box center [997, 156] width 106 height 13
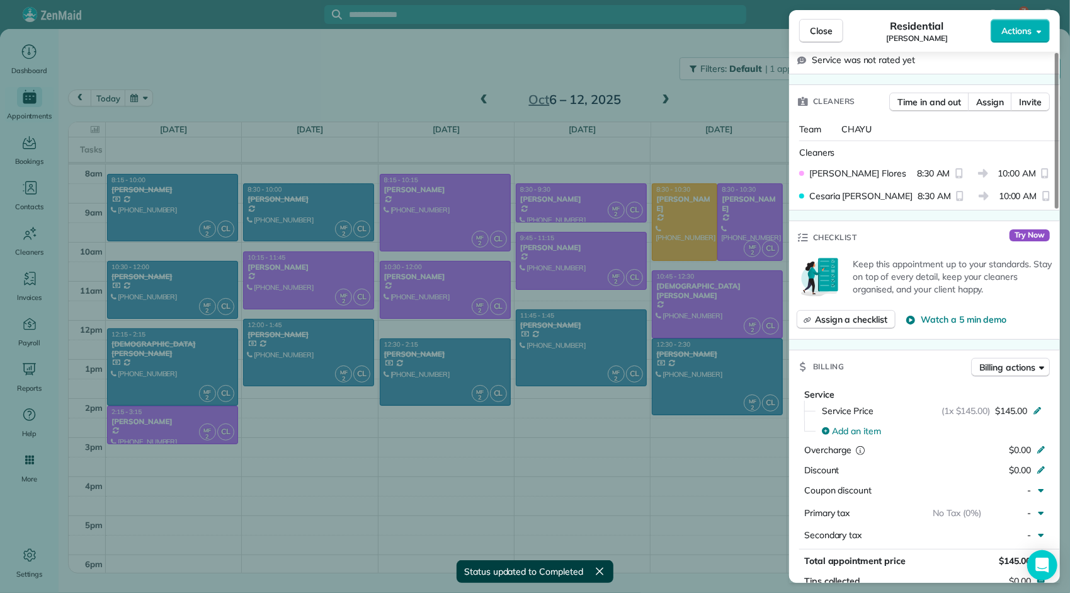
scroll to position [507, 0]
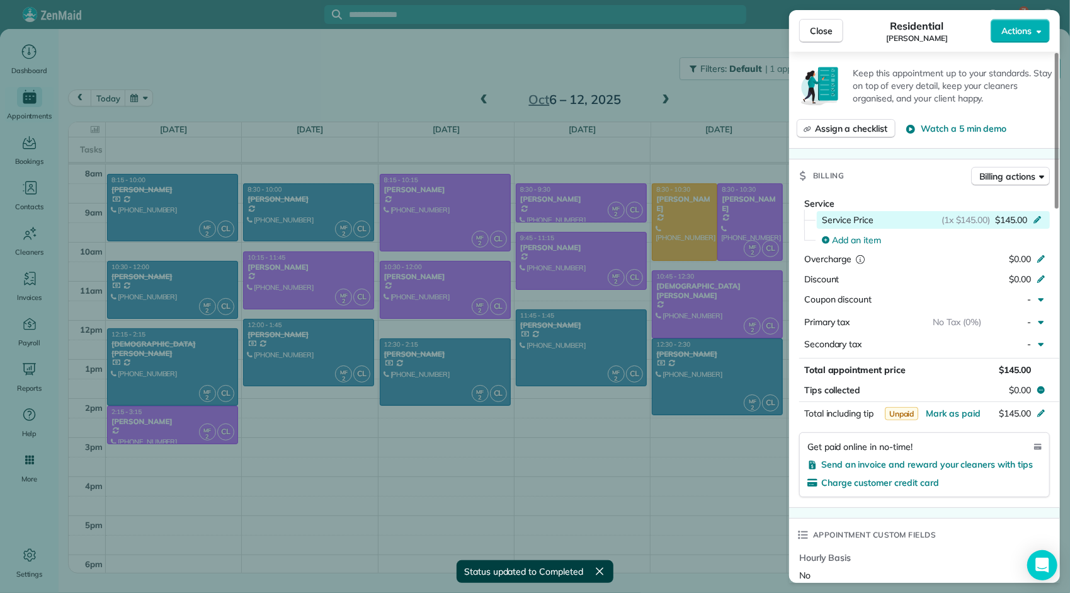
drag, startPoint x: 1005, startPoint y: 201, endPoint x: 999, endPoint y: 202, distance: 7.0
click at [1004, 214] on span "$145.00" at bounding box center [1011, 220] width 32 height 13
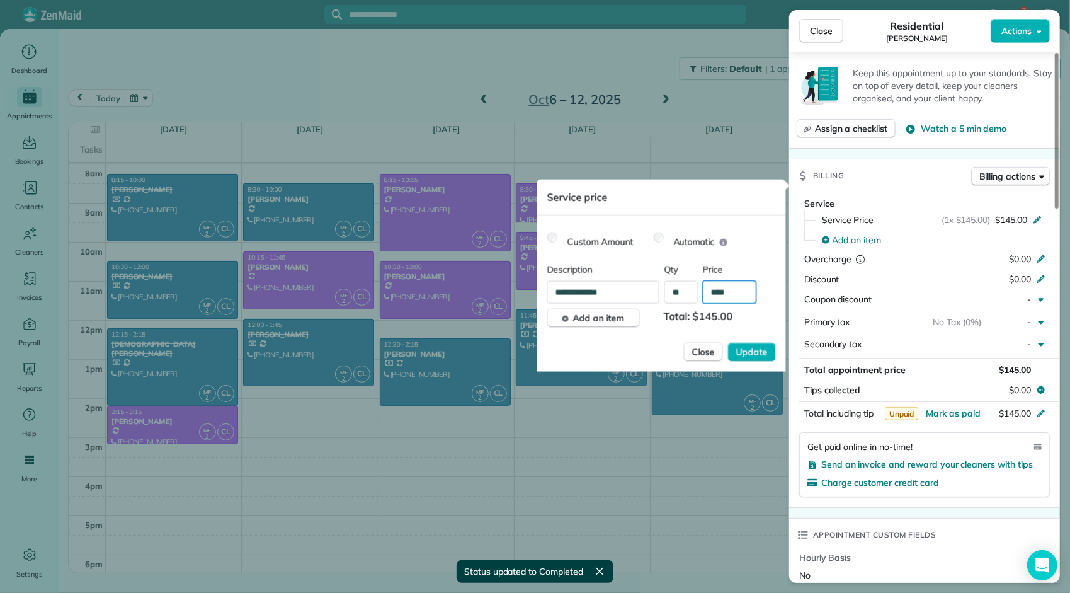
click at [733, 290] on input "****" at bounding box center [730, 292] width 54 height 23
type input "****"
click at [728, 343] on button "Update" at bounding box center [752, 352] width 48 height 19
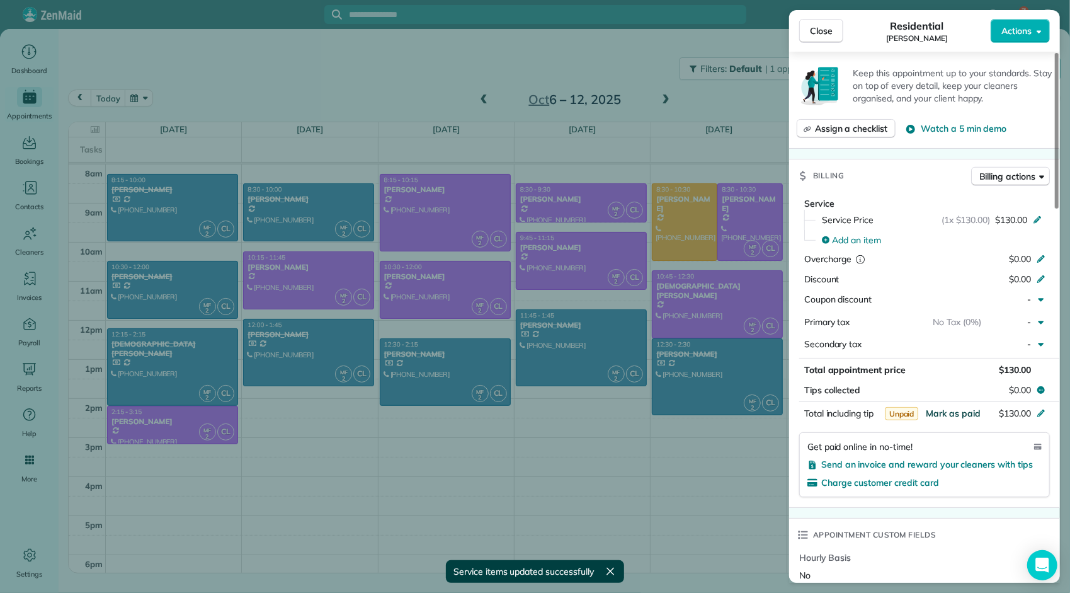
click at [959, 408] on span "Mark as paid" at bounding box center [953, 413] width 55 height 11
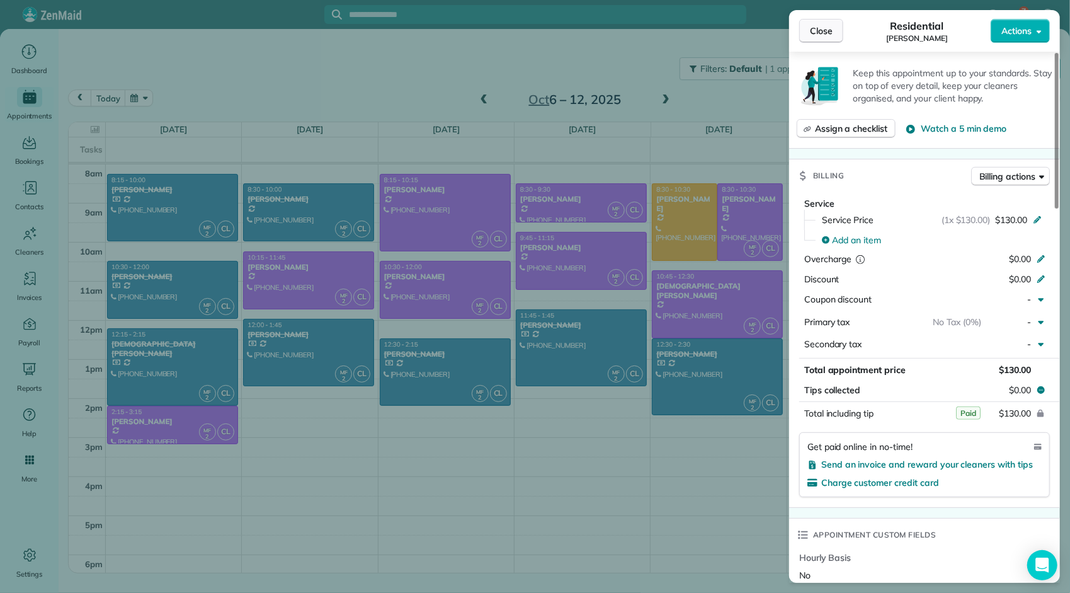
click at [815, 29] on span "Close" at bounding box center [821, 31] width 23 height 13
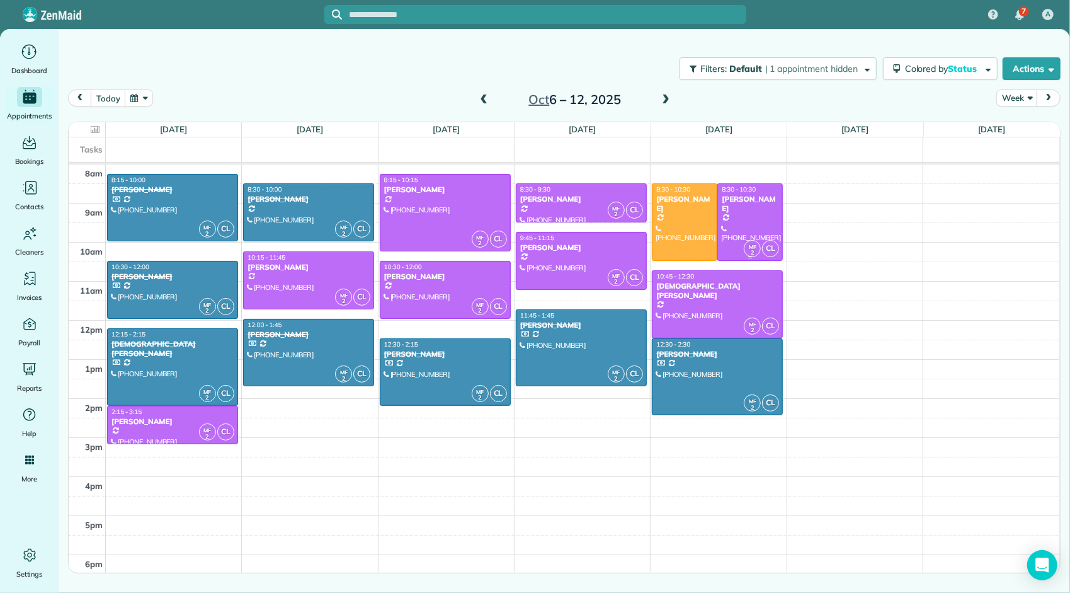
click at [748, 226] on div at bounding box center [750, 222] width 64 height 76
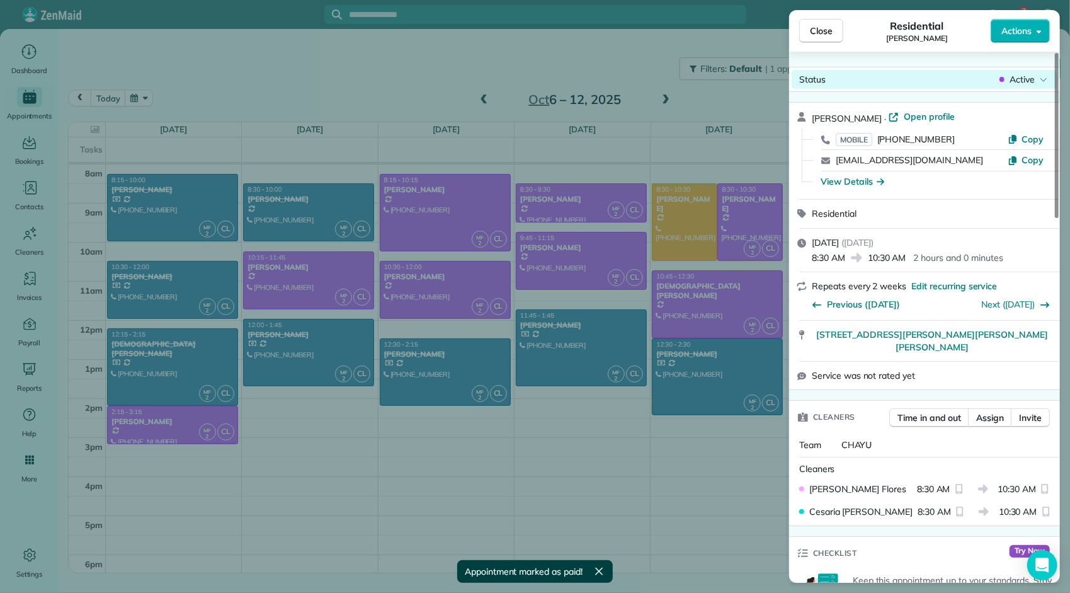
click at [1011, 74] on span "Active" at bounding box center [1022, 79] width 25 height 13
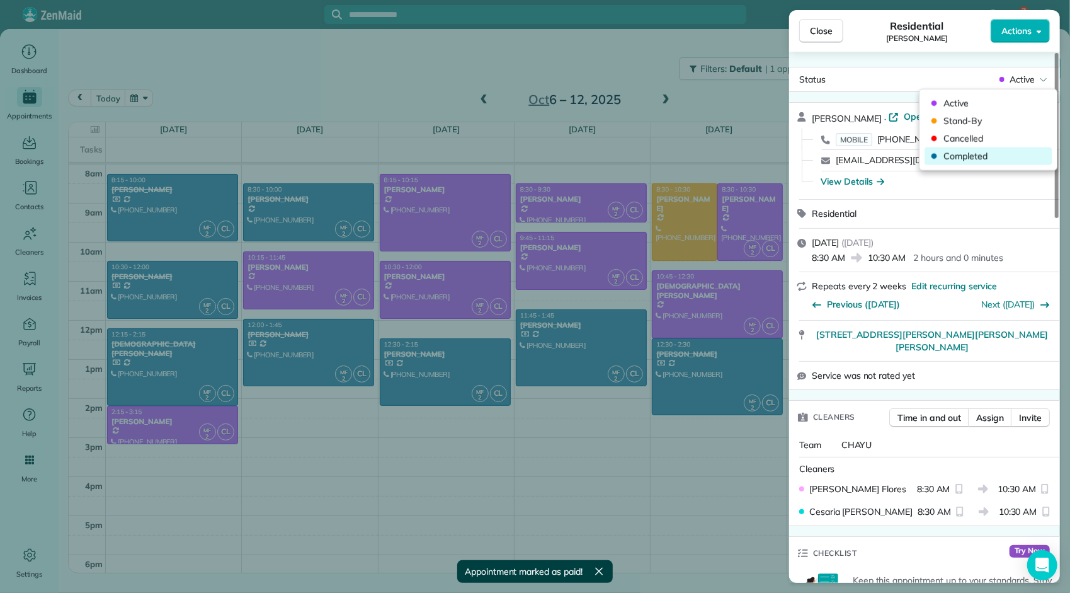
click at [965, 160] on span "Completed" at bounding box center [997, 156] width 106 height 13
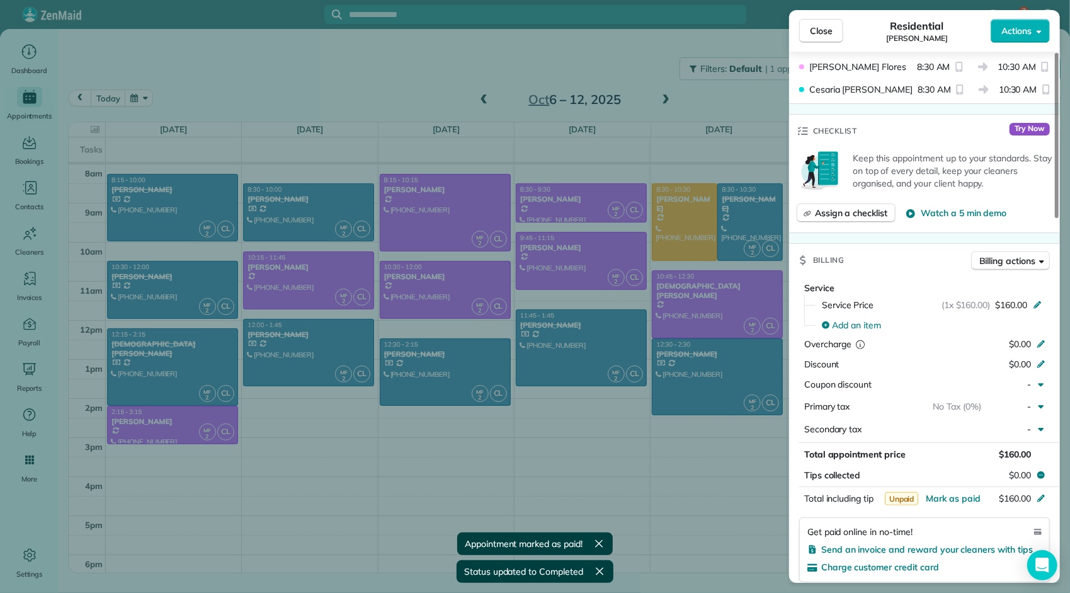
scroll to position [444, 0]
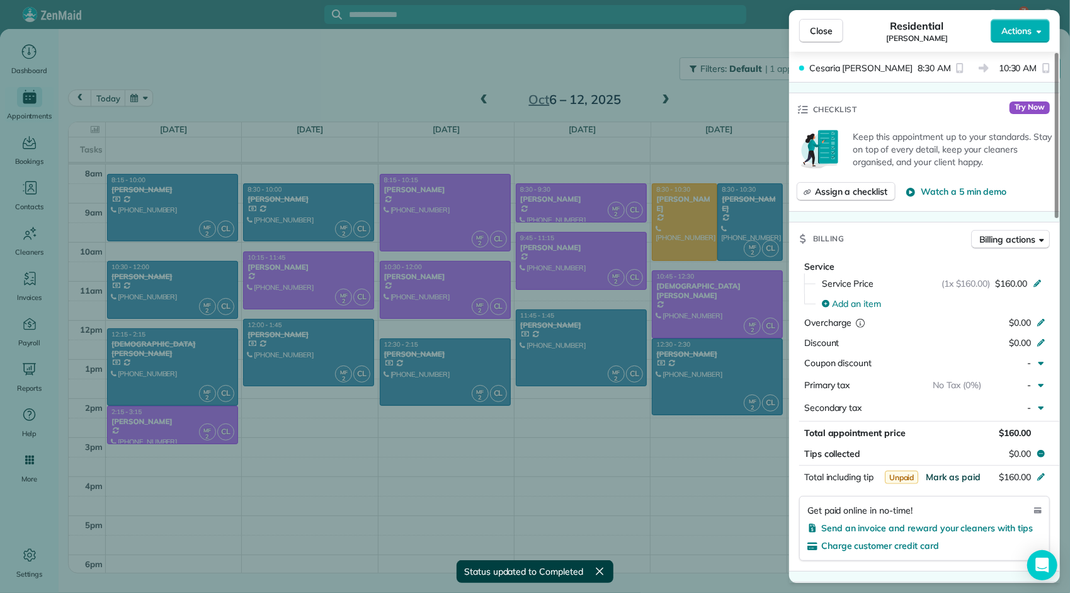
click at [958, 471] on span "Mark as paid" at bounding box center [953, 476] width 55 height 11
click at [826, 33] on span "Close" at bounding box center [821, 31] width 23 height 13
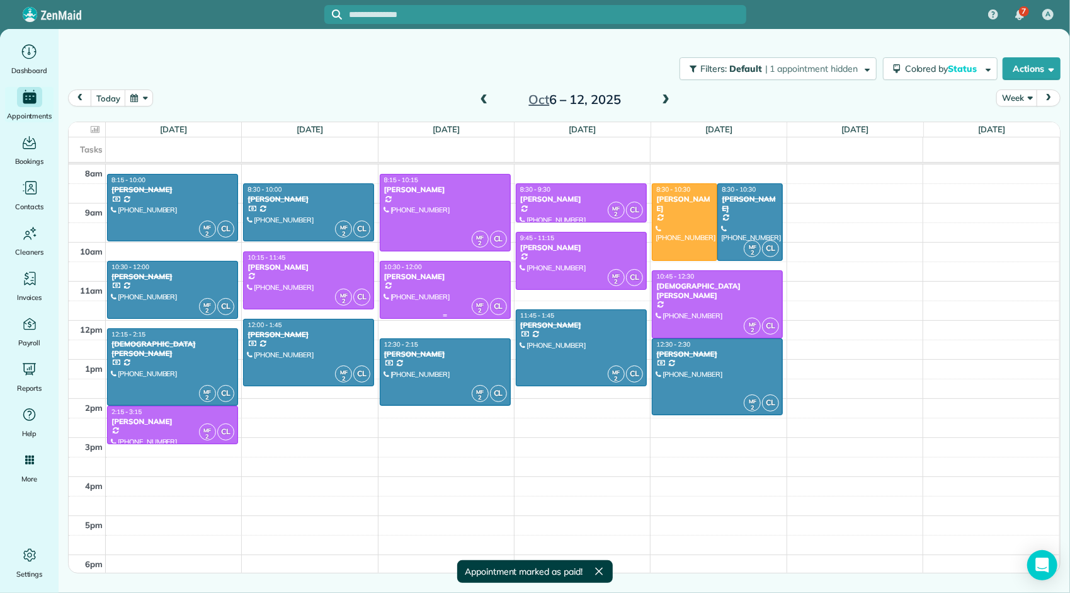
click at [421, 285] on div at bounding box center [446, 289] width 130 height 57
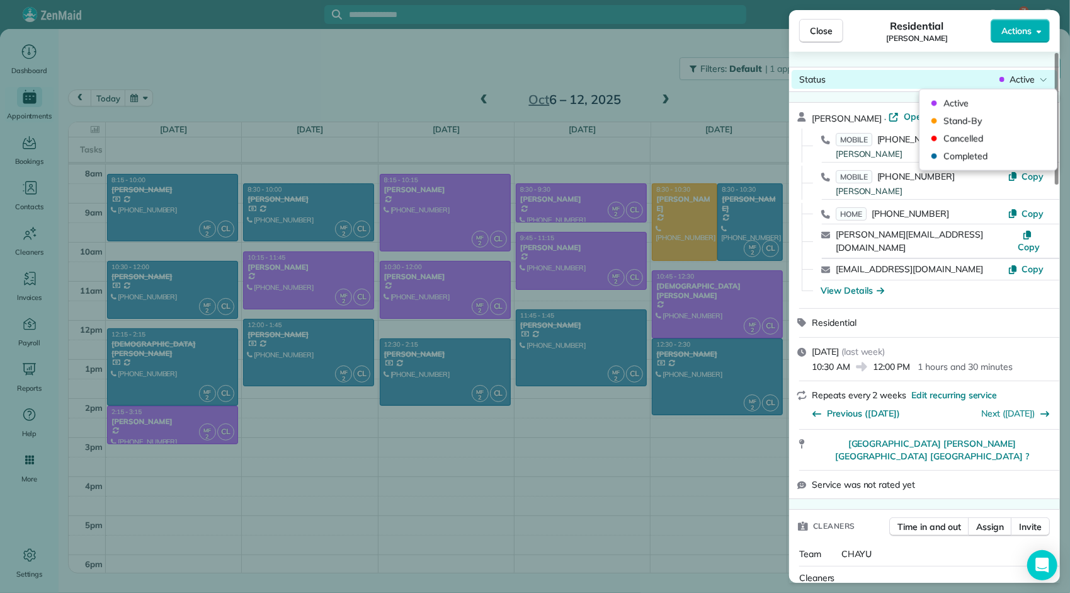
click at [1016, 78] on span "Active" at bounding box center [1022, 79] width 25 height 13
click at [983, 154] on span "Completed" at bounding box center [997, 156] width 106 height 13
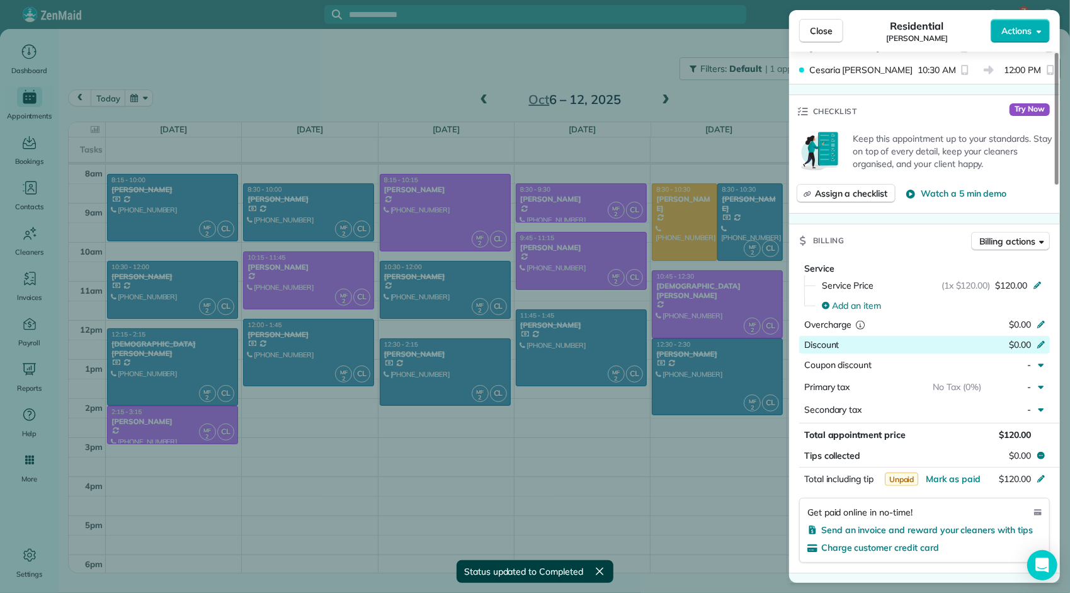
scroll to position [630, 0]
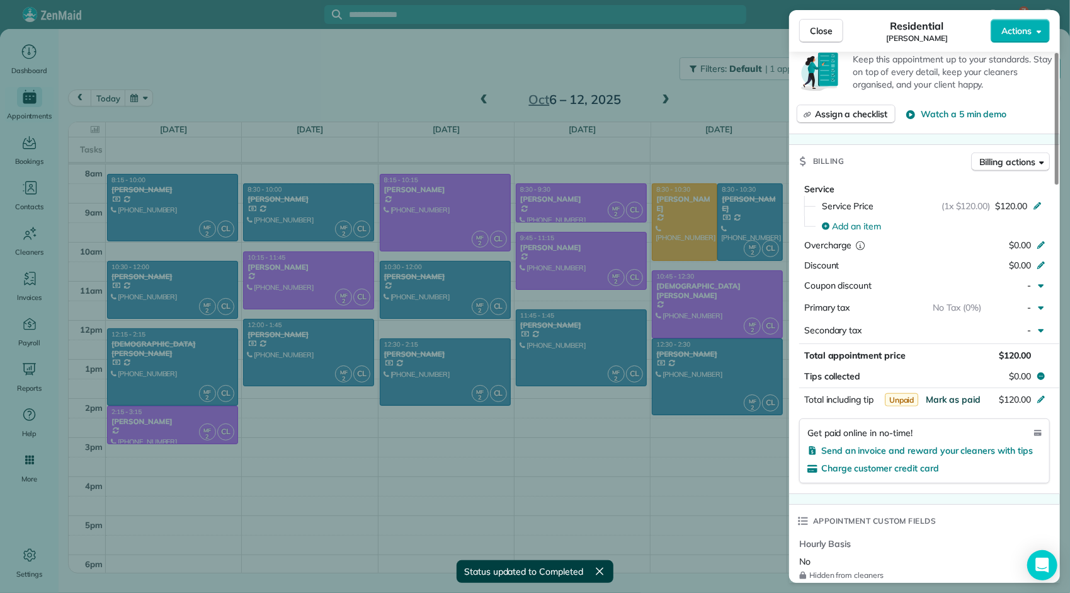
click at [965, 394] on span "Mark as paid" at bounding box center [953, 399] width 55 height 11
click at [837, 30] on button "Close" at bounding box center [821, 31] width 44 height 24
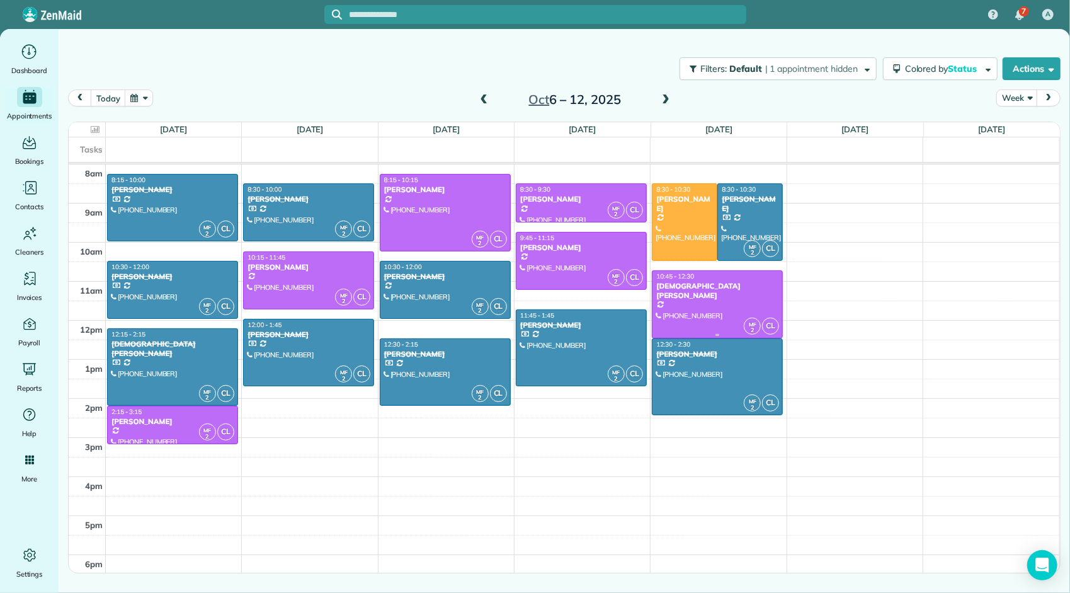
click at [732, 307] on div at bounding box center [718, 304] width 130 height 66
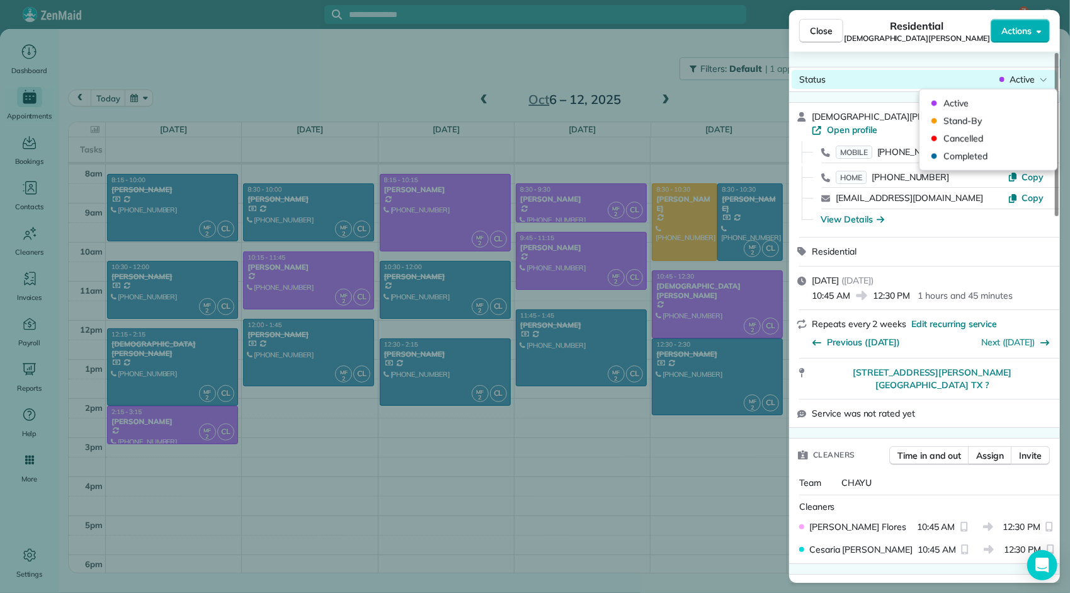
click at [1009, 79] on div "Active" at bounding box center [1023, 79] width 53 height 13
click at [982, 154] on span "Completed" at bounding box center [997, 156] width 106 height 13
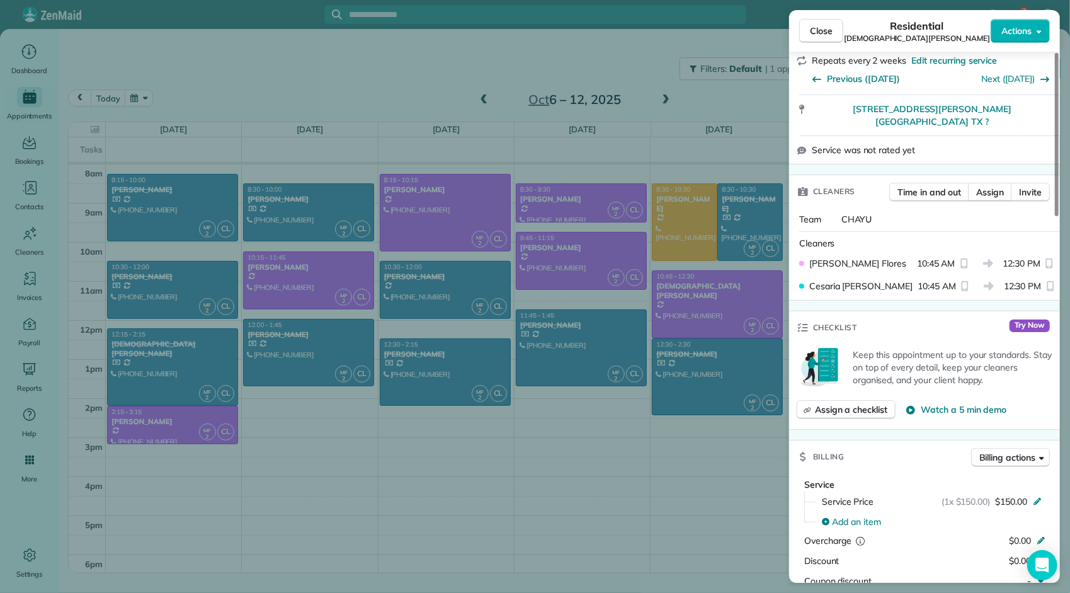
scroll to position [505, 0]
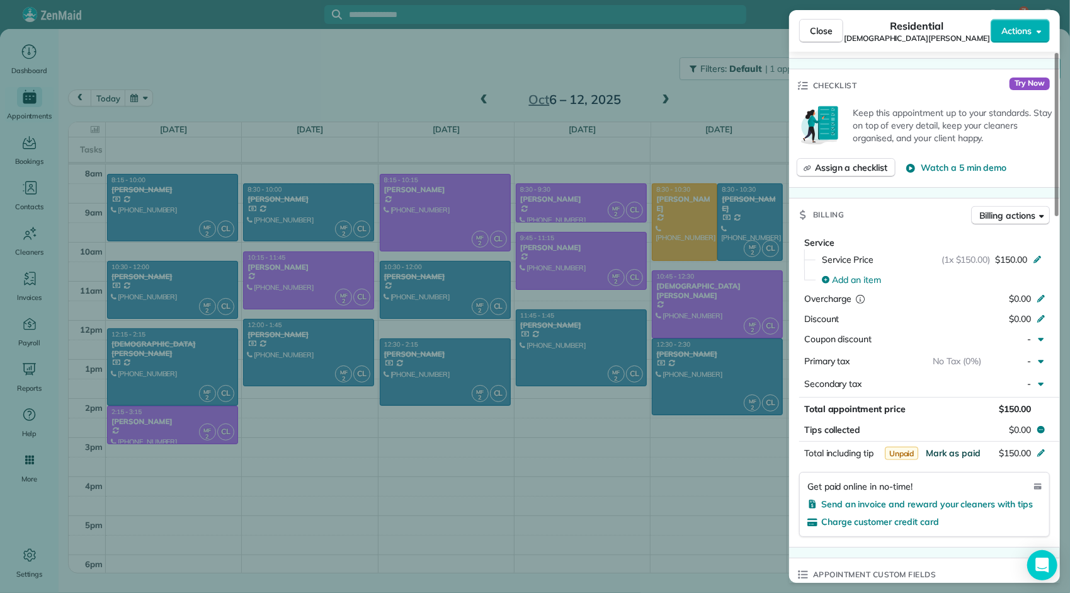
click at [966, 447] on span "Mark as paid" at bounding box center [953, 452] width 55 height 11
